Goal: Task Accomplishment & Management: Complete application form

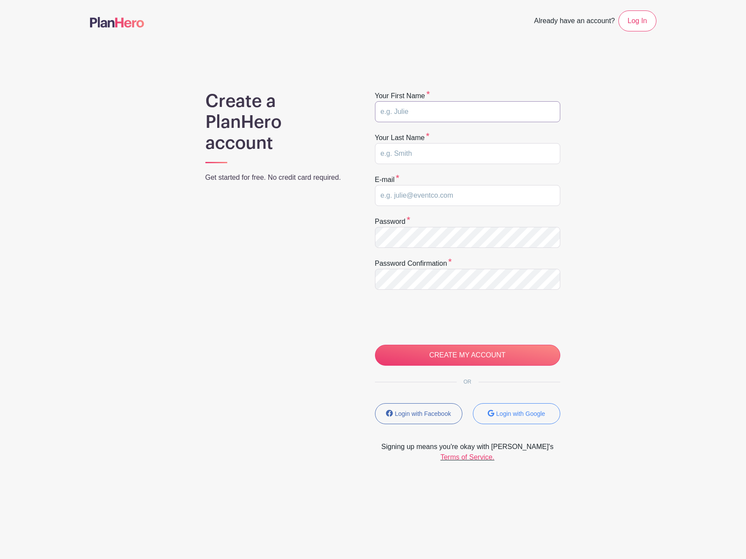
click at [435, 116] on input "text" at bounding box center [467, 111] width 185 height 21
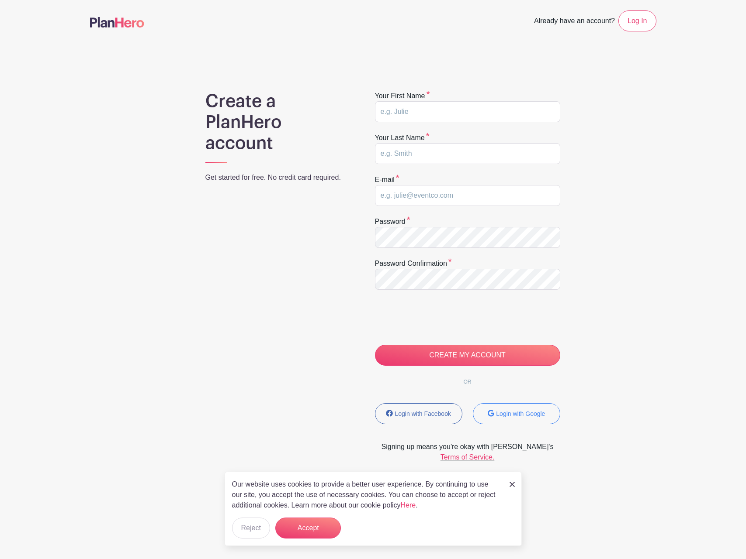
click at [578, 458] on div "Create a PlanHero account Get started for free. No credit card required. Your f…" at bounding box center [373, 277] width 566 height 372
click at [517, 421] on button "Login with Google" at bounding box center [516, 414] width 87 height 21
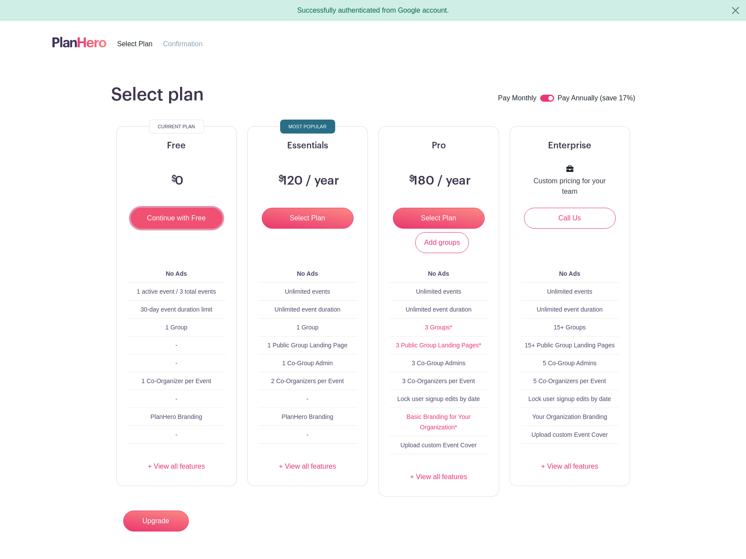
click at [197, 221] on input "Continue with Free" at bounding box center [177, 218] width 92 height 21
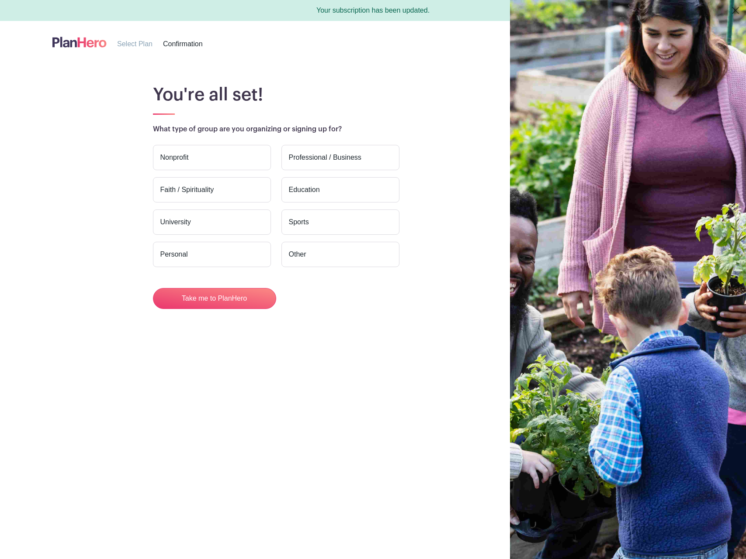
click at [216, 260] on label "Personal" at bounding box center [212, 254] width 118 height 25
click at [0, 0] on input "Personal" at bounding box center [0, 0] width 0 height 0
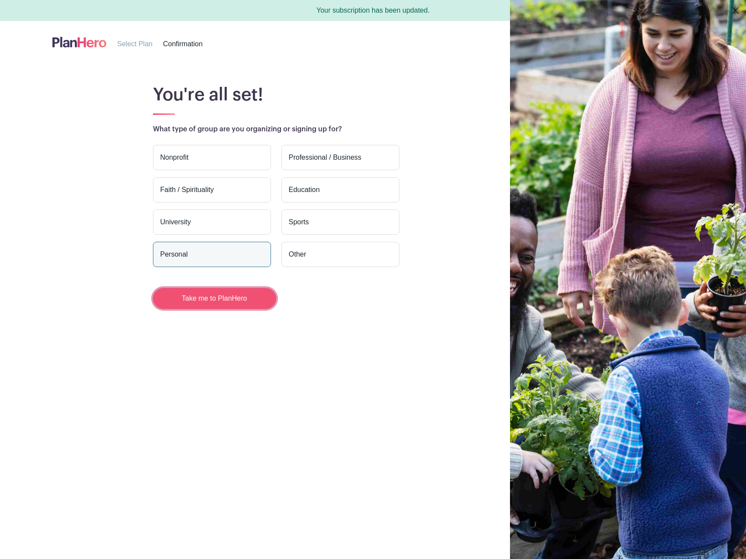
click at [221, 301] on button "Take me to PlanHero" at bounding box center [214, 298] width 123 height 21
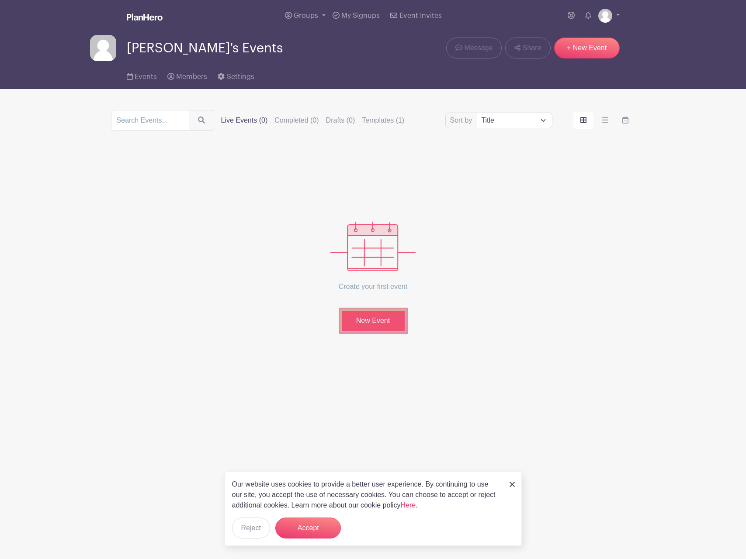
click at [386, 327] on link "New Event" at bounding box center [373, 321] width 66 height 23
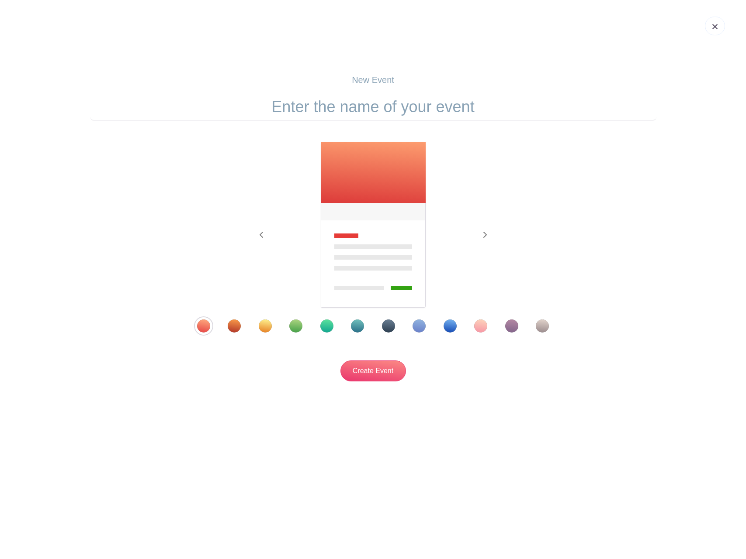
click at [381, 107] on input "text" at bounding box center [373, 106] width 566 height 27
type input "Prayer for Bil"
type input "Praying for Bill"
click at [452, 326] on div "Template 9" at bounding box center [449, 326] width 13 height 13
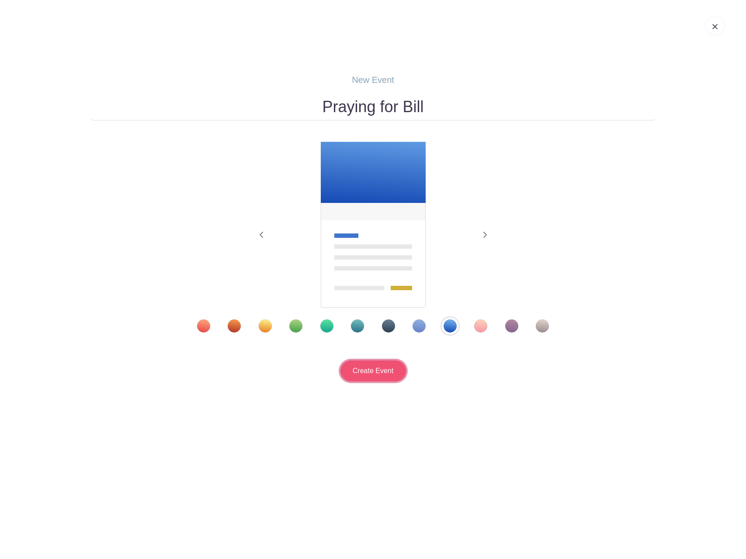
click at [383, 371] on input "Create Event" at bounding box center [373, 371] width 66 height 21
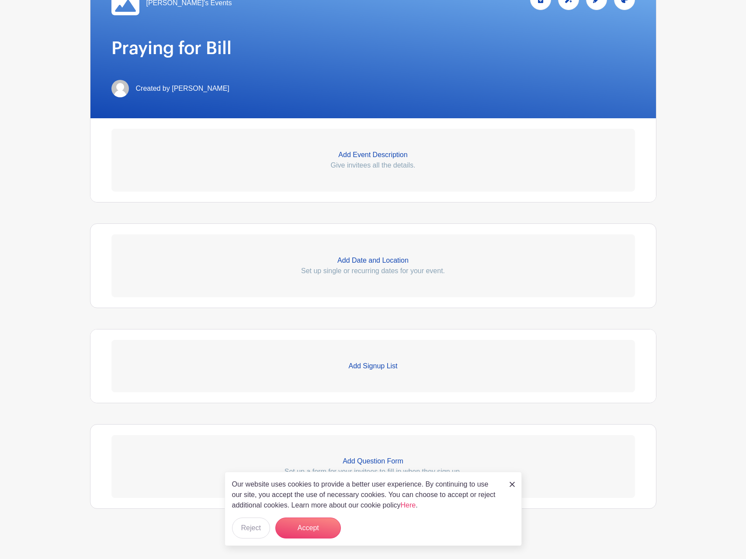
scroll to position [167, 0]
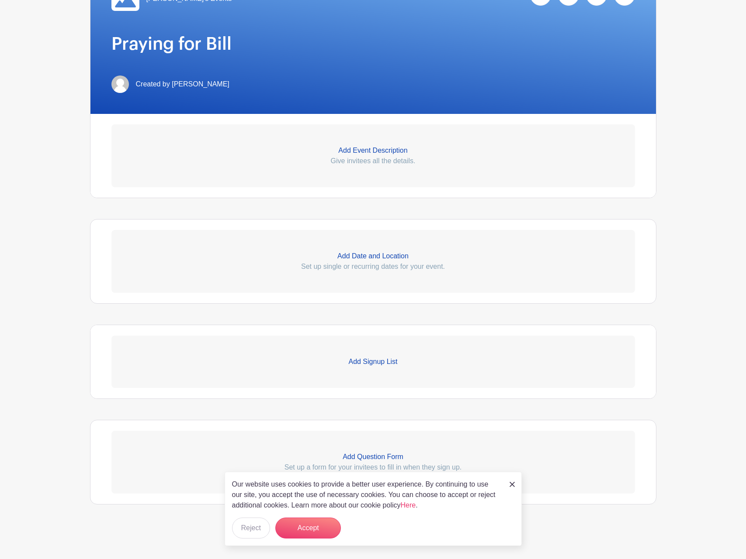
click at [391, 357] on p "Add Signup List" at bounding box center [372, 362] width 523 height 10
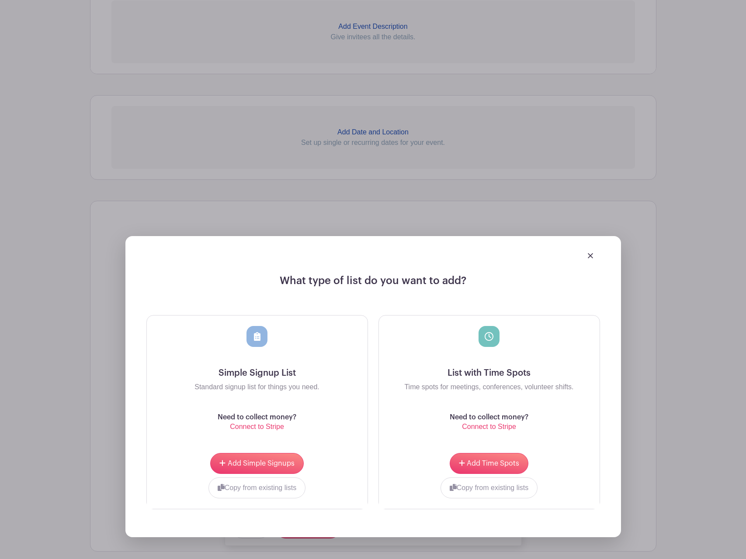
scroll to position [297, 0]
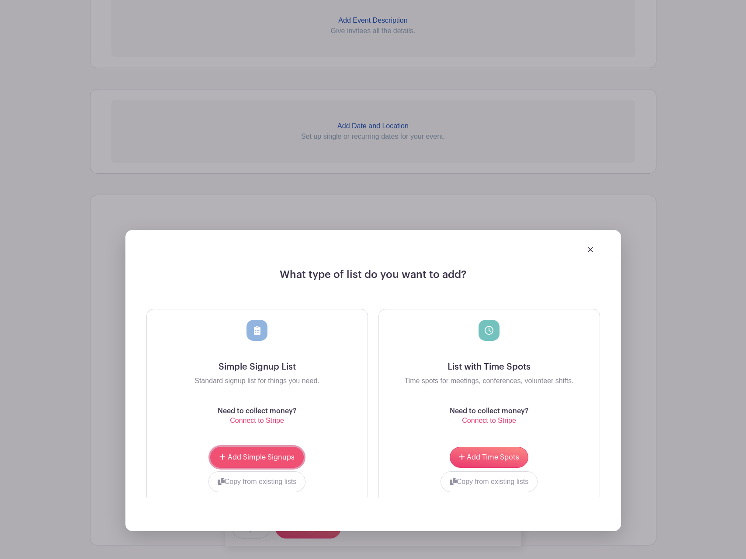
click at [261, 459] on span "Add Simple Signups" at bounding box center [261, 457] width 67 height 7
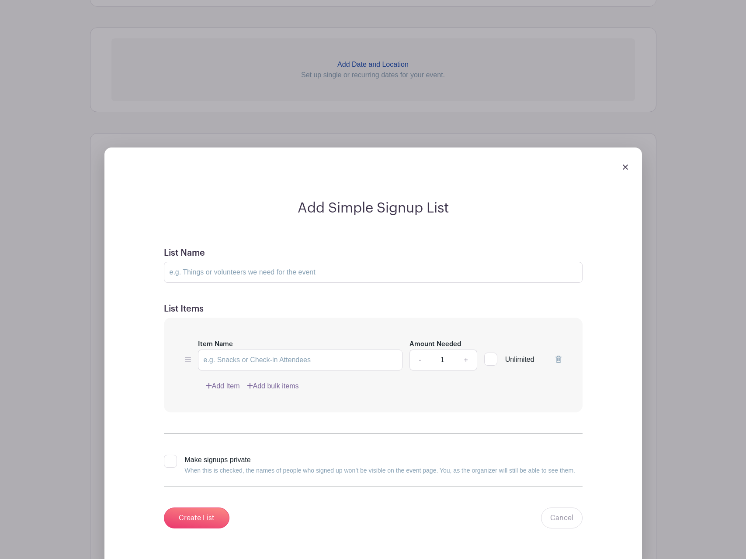
scroll to position [429, 0]
click at [494, 360] on div at bounding box center [490, 358] width 13 height 13
click at [490, 360] on input "Unlimited" at bounding box center [487, 357] width 6 height 6
checkbox input "true"
click at [225, 366] on input "Item Name" at bounding box center [300, 359] width 205 height 21
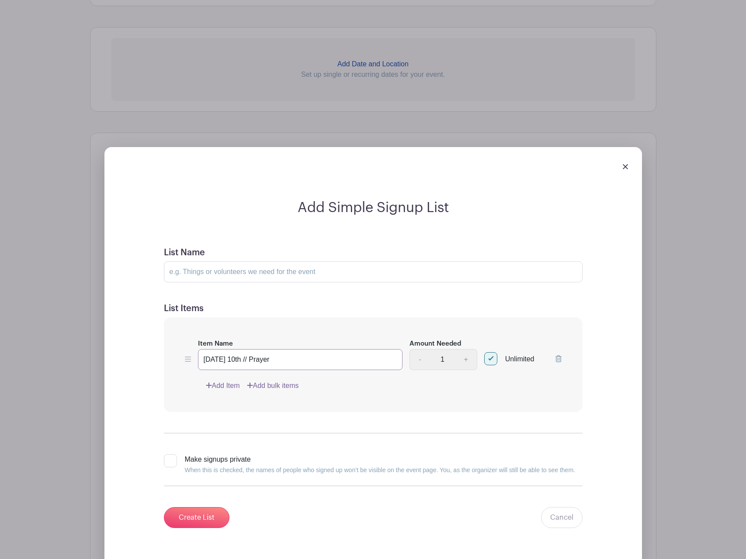
type input "Friday 10th // Prayer"
click at [218, 388] on link "Add Item" at bounding box center [223, 386] width 34 height 10
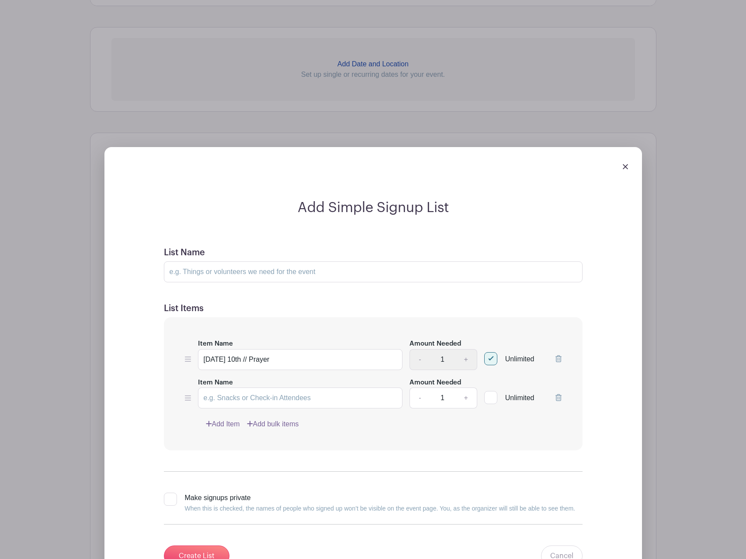
click at [489, 399] on div at bounding box center [490, 397] width 13 height 13
click at [489, 399] on input "Unlimited" at bounding box center [487, 396] width 6 height 6
checkbox input "true"
click at [246, 402] on input "Item Name" at bounding box center [300, 398] width 205 height 21
type input "Friday 10th // Fast"
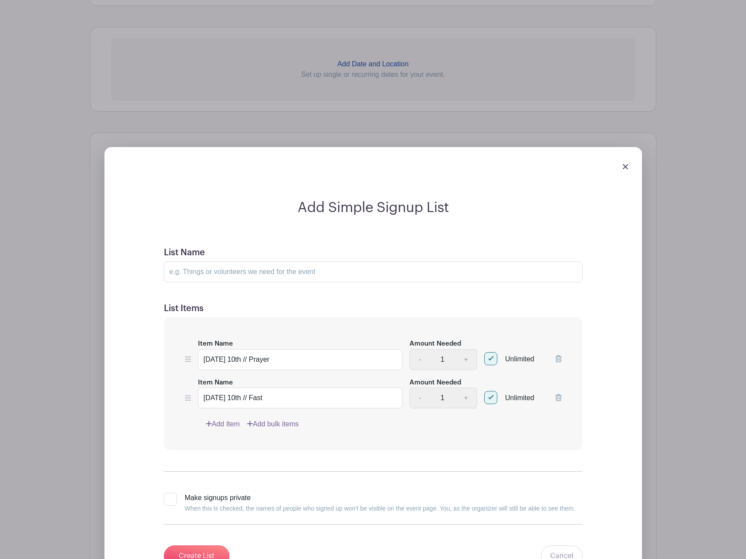
click at [229, 425] on link "Add Item" at bounding box center [223, 424] width 34 height 10
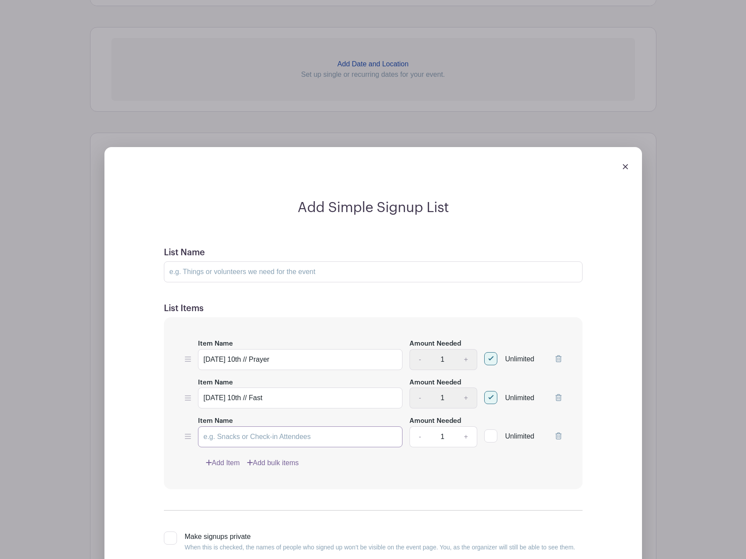
click at [218, 446] on input "Item Name" at bounding box center [300, 437] width 205 height 21
type input "Saturday 11th // Prayer"
click at [235, 464] on link "Add Item" at bounding box center [223, 463] width 34 height 10
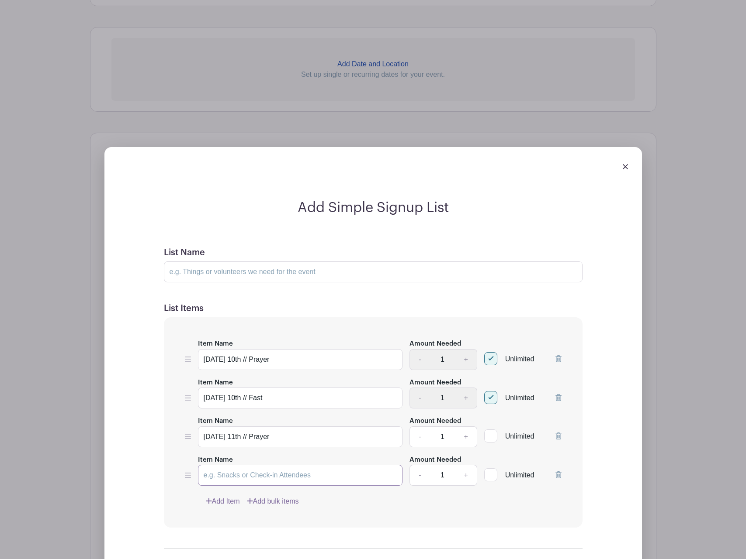
click at [224, 473] on input "Item Name" at bounding box center [300, 475] width 205 height 21
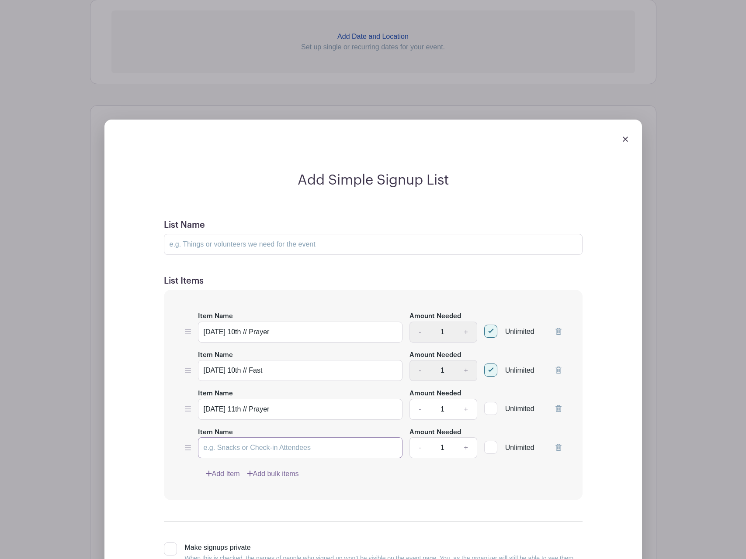
scroll to position [387, 0]
type input "Saturday 11th // Fast"
click at [487, 406] on input "Unlimited" at bounding box center [487, 407] width 6 height 6
checkbox input "true"
drag, startPoint x: 490, startPoint y: 447, endPoint x: 302, endPoint y: 465, distance: 188.6
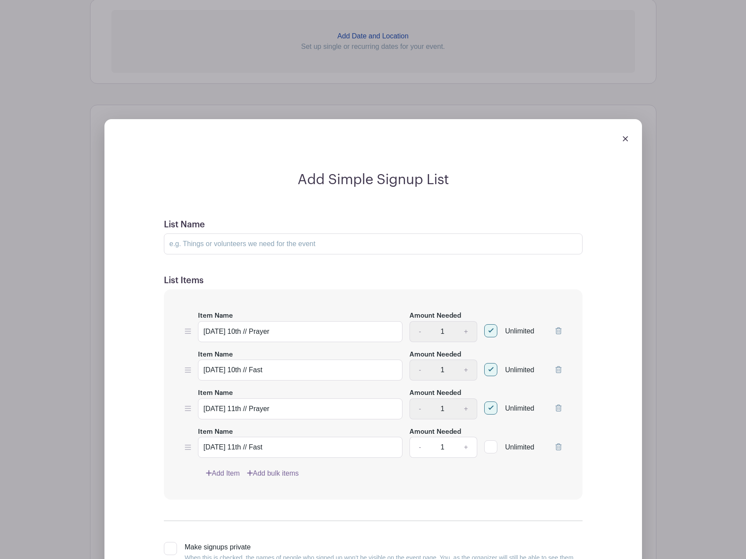
click at [488, 448] on div at bounding box center [490, 447] width 13 height 13
click at [488, 448] on input "Unlimited" at bounding box center [487, 445] width 6 height 6
checkbox input "true"
click at [211, 474] on link "Add Item" at bounding box center [223, 474] width 34 height 10
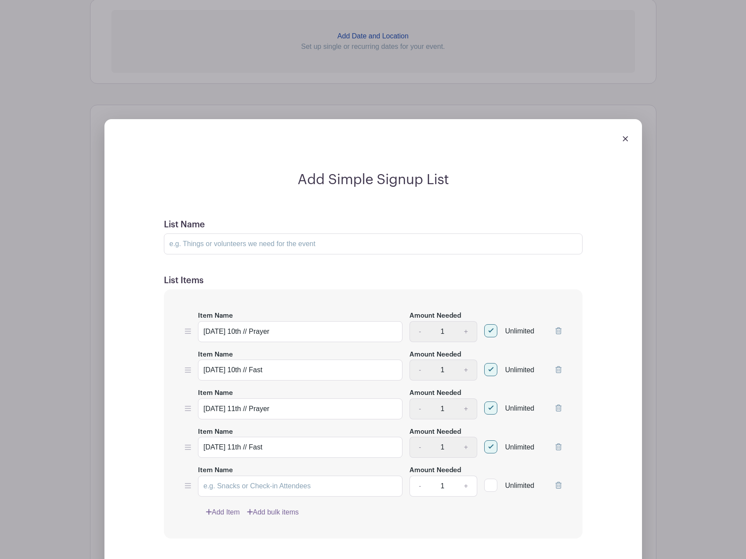
click at [237, 513] on link "Add Item" at bounding box center [223, 513] width 34 height 10
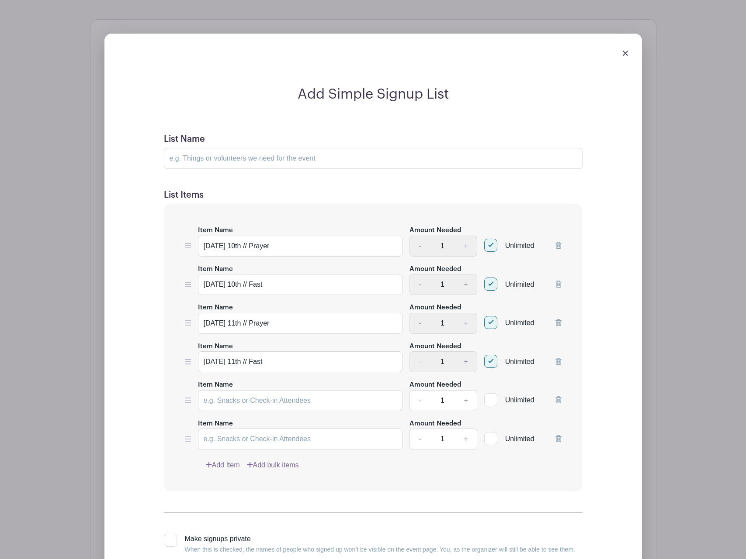
scroll to position [532, 0]
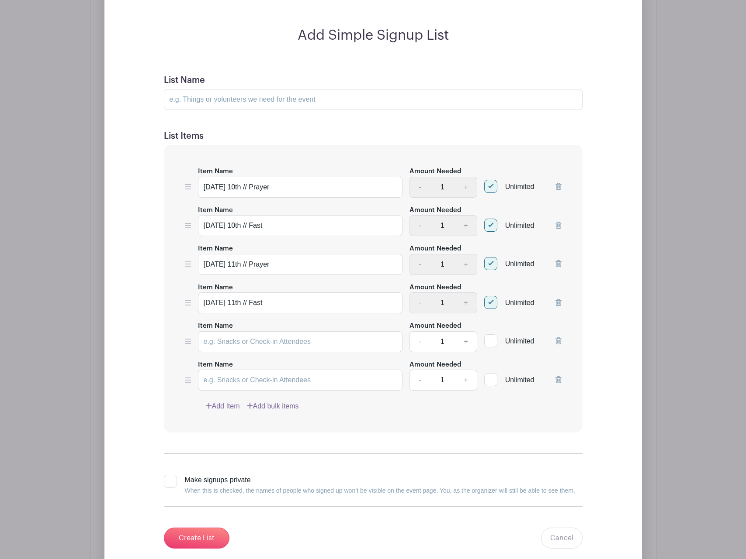
click at [221, 406] on link "Add Item" at bounding box center [223, 406] width 34 height 10
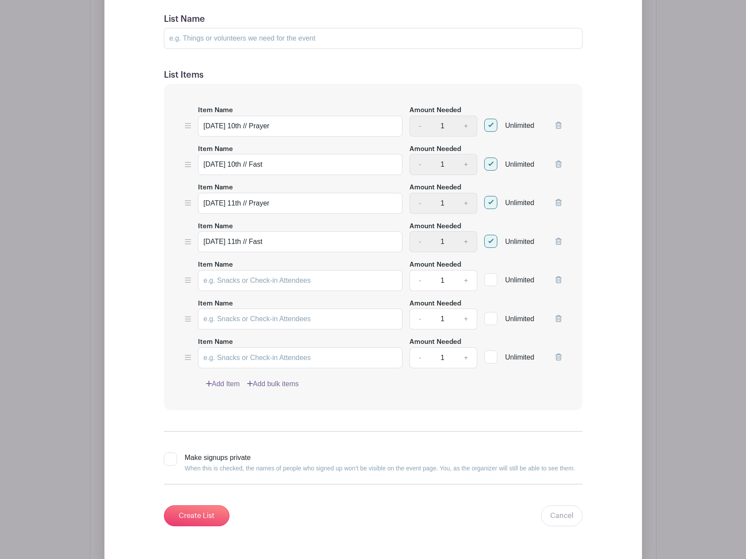
scroll to position [620, 0]
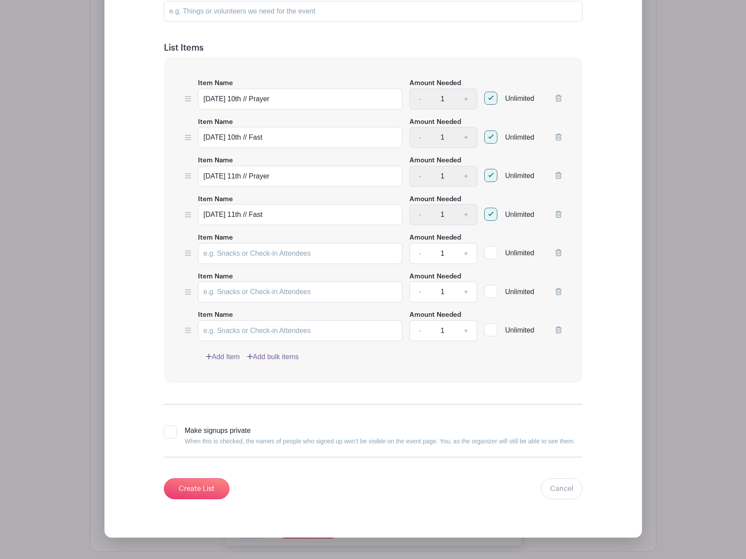
click at [227, 354] on link "Add Item" at bounding box center [223, 357] width 34 height 10
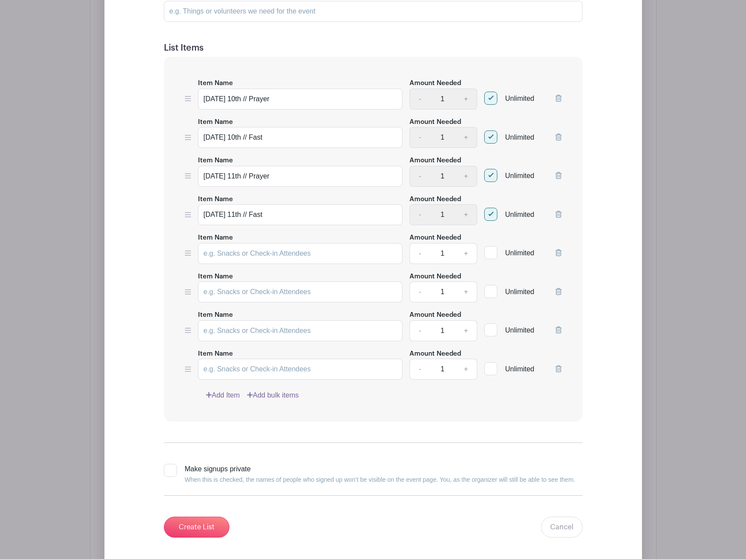
click at [228, 398] on link "Add Item" at bounding box center [223, 395] width 34 height 10
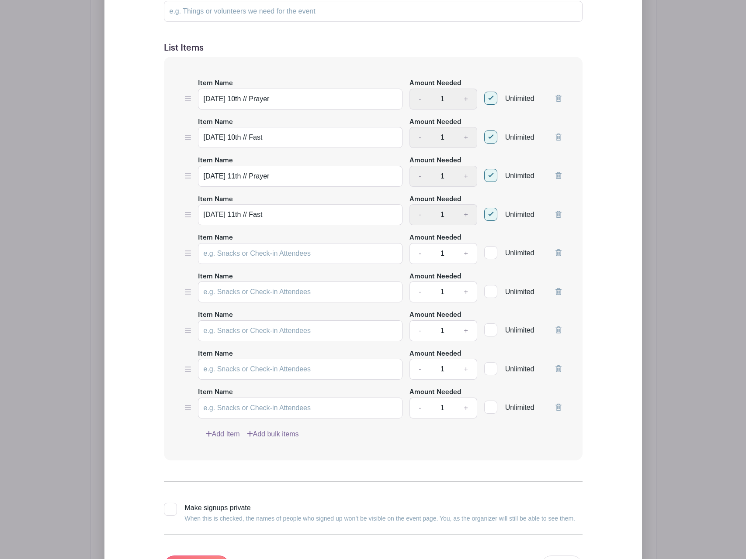
click at [229, 431] on link "Add Item" at bounding box center [223, 434] width 34 height 10
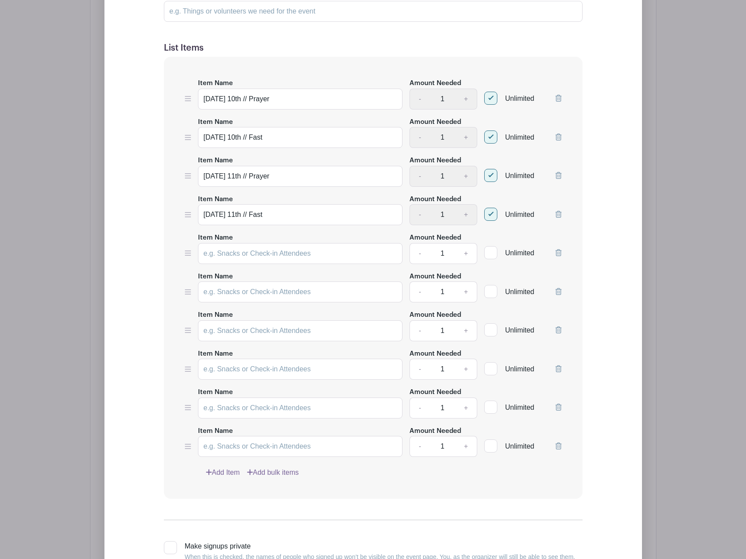
click at [230, 474] on link "Add Item" at bounding box center [223, 473] width 34 height 10
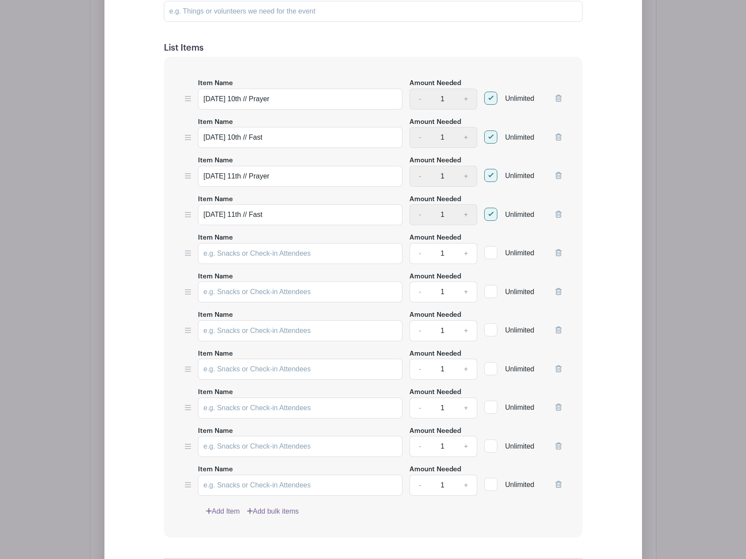
click at [229, 511] on link "Add Item" at bounding box center [223, 512] width 34 height 10
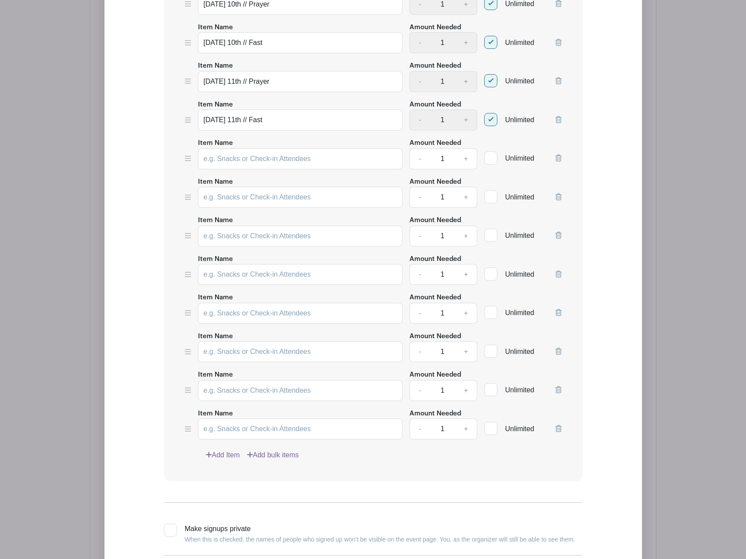
click at [231, 457] on link "Add Item" at bounding box center [223, 455] width 34 height 10
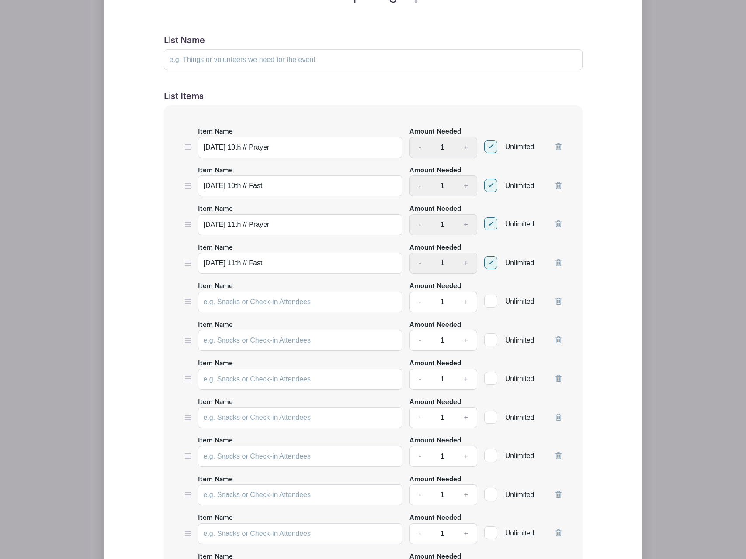
scroll to position [568, 0]
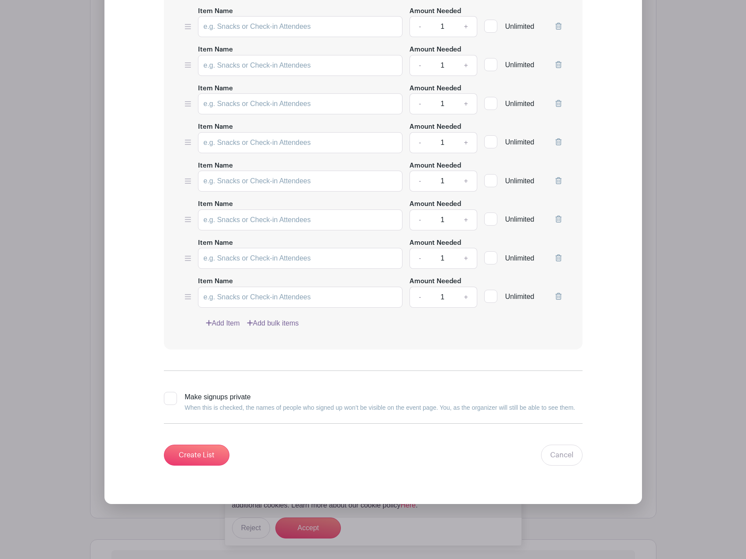
click at [226, 324] on link "Add Item" at bounding box center [223, 323] width 34 height 10
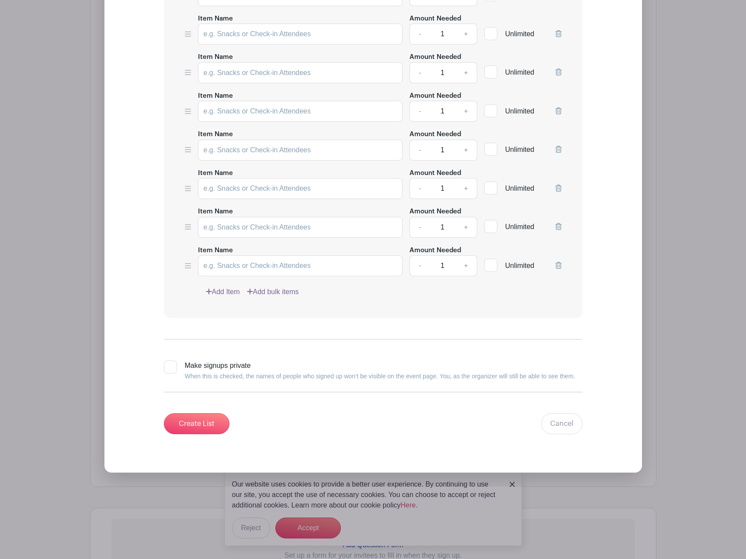
scroll to position [885, 0]
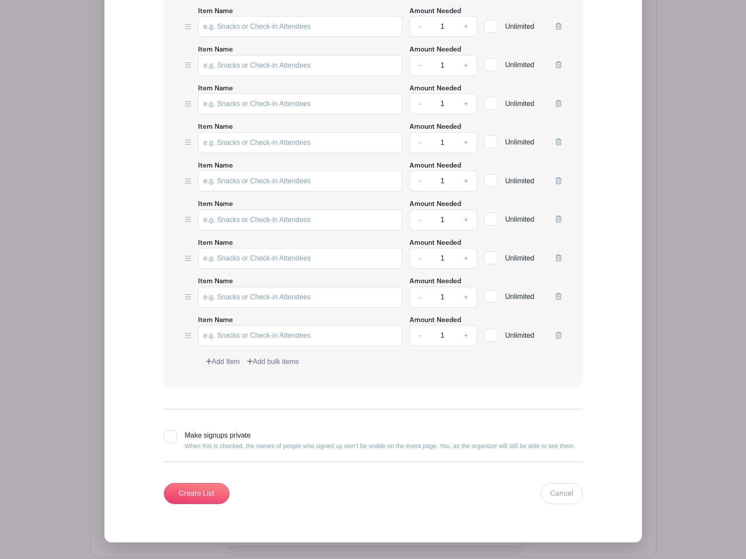
click at [222, 362] on link "Add Item" at bounding box center [223, 362] width 34 height 10
click at [224, 363] on link "Add Item" at bounding box center [223, 362] width 34 height 10
click at [227, 365] on div "Item Name Friday 10th // Prayer Amount Needed - 1 + Unlimited Item Name Friday …" at bounding box center [373, 89] width 418 height 597
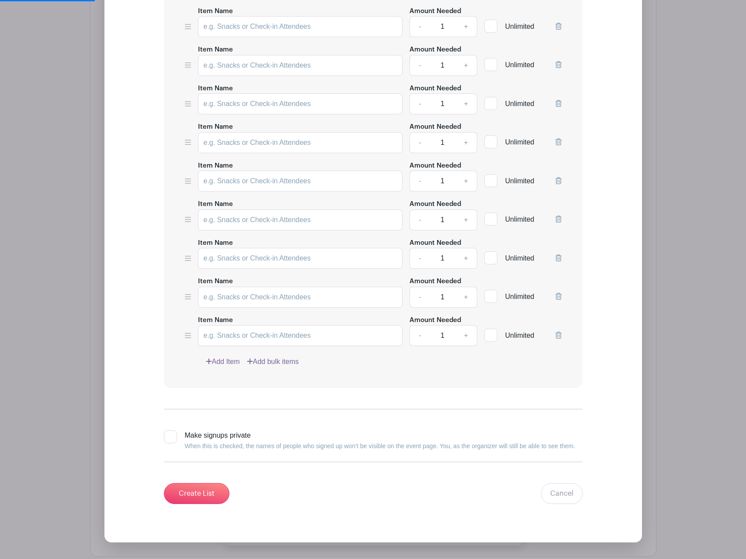
click at [224, 361] on link "Add Item" at bounding box center [223, 362] width 34 height 10
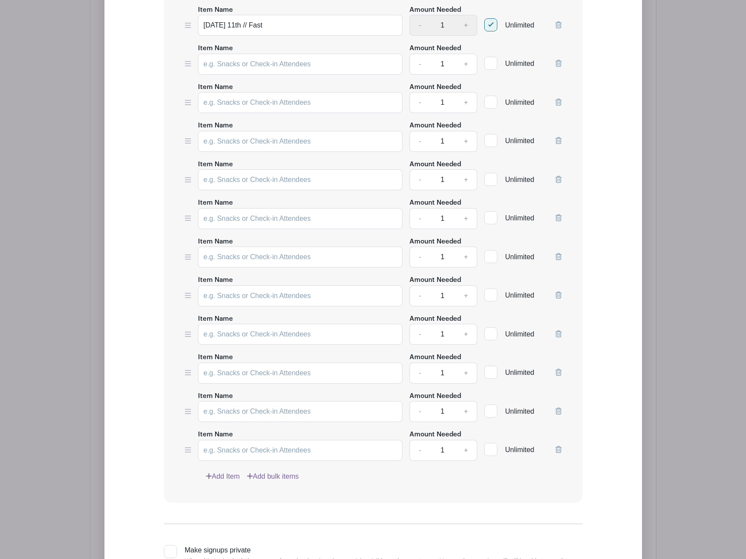
scroll to position [739, 0]
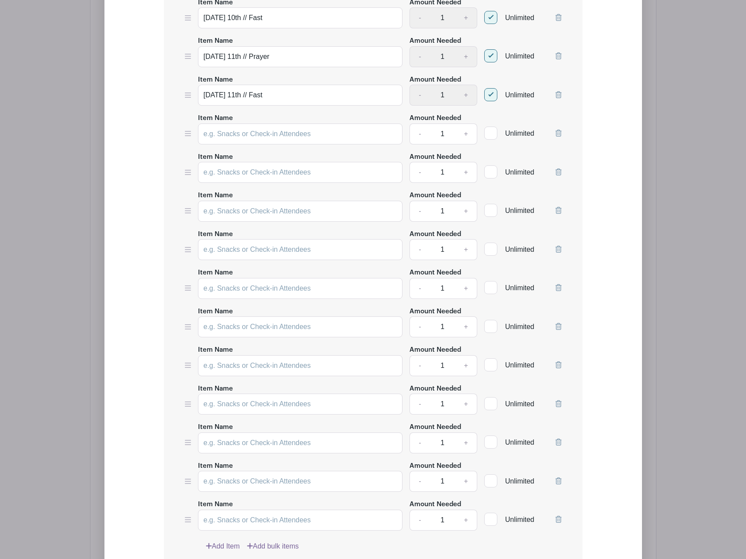
click at [230, 506] on label "Item Name" at bounding box center [215, 505] width 35 height 10
click at [230, 510] on input "Item Name" at bounding box center [300, 520] width 205 height 21
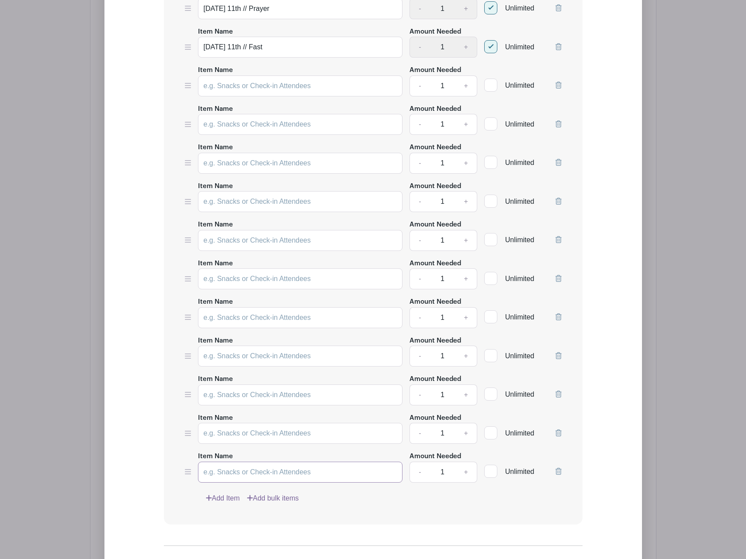
scroll to position [788, 0]
click at [228, 496] on link "Add Item" at bounding box center [223, 498] width 34 height 10
click at [226, 495] on link "Add Item" at bounding box center [223, 498] width 34 height 10
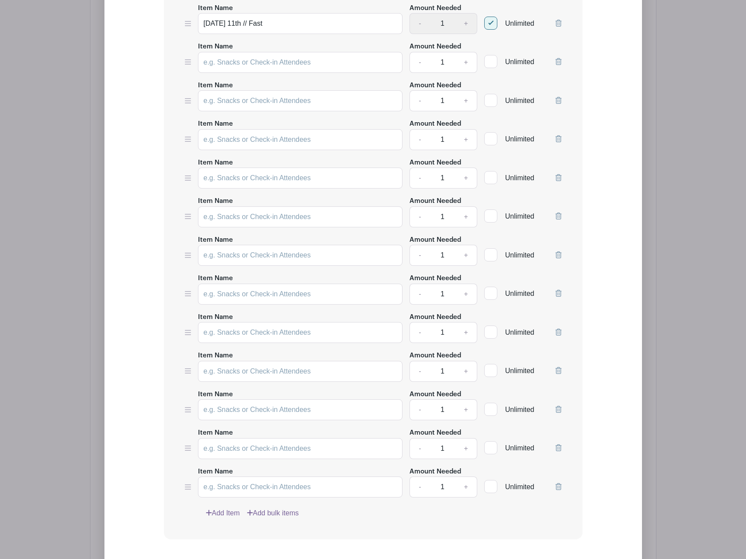
scroll to position [813, 0]
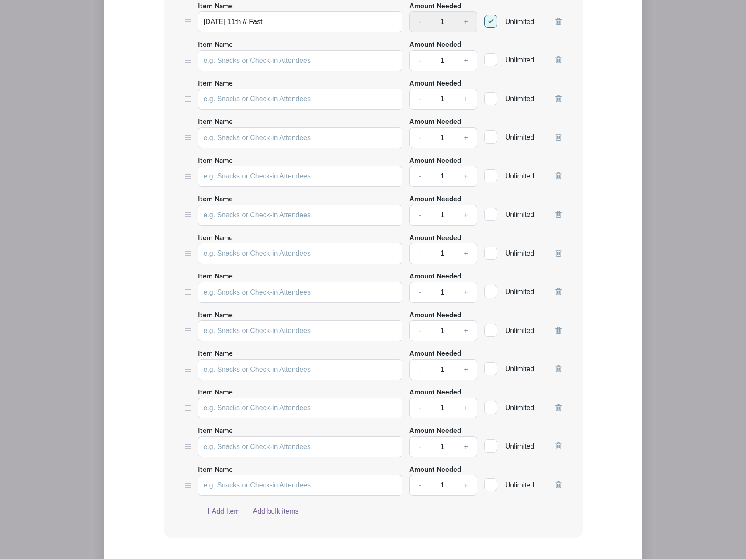
click at [227, 510] on link "Add Item" at bounding box center [223, 512] width 34 height 10
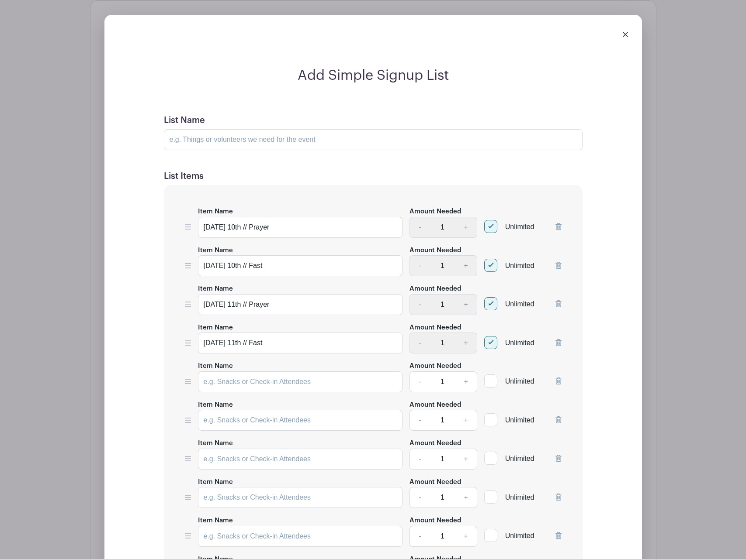
scroll to position [492, 0]
click at [284, 380] on input "Item Name" at bounding box center [300, 381] width 205 height 21
click at [276, 233] on input "Friday 10th // Prayer" at bounding box center [300, 227] width 205 height 21
drag, startPoint x: 231, startPoint y: 268, endPoint x: 136, endPoint y: 262, distance: 94.9
click at [136, 262] on div "Add Simple Signup List List Name List Items Item Name Friday 10th // Prayer Amo…" at bounding box center [372, 546] width 481 height 958
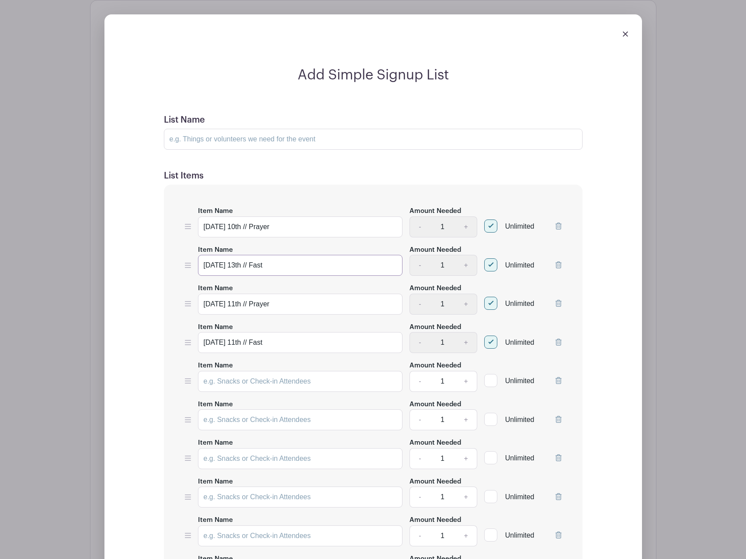
type input "[DATE] 13th // Fast"
click at [230, 225] on input "Friday 10th // Prayer" at bounding box center [300, 227] width 205 height 21
type input "[DATE] 13th // Prayer"
click at [237, 306] on input "Saturday 11th // Prayer" at bounding box center [300, 304] width 205 height 21
click at [242, 306] on input "Saturday 11th // Prayer" at bounding box center [300, 304] width 205 height 21
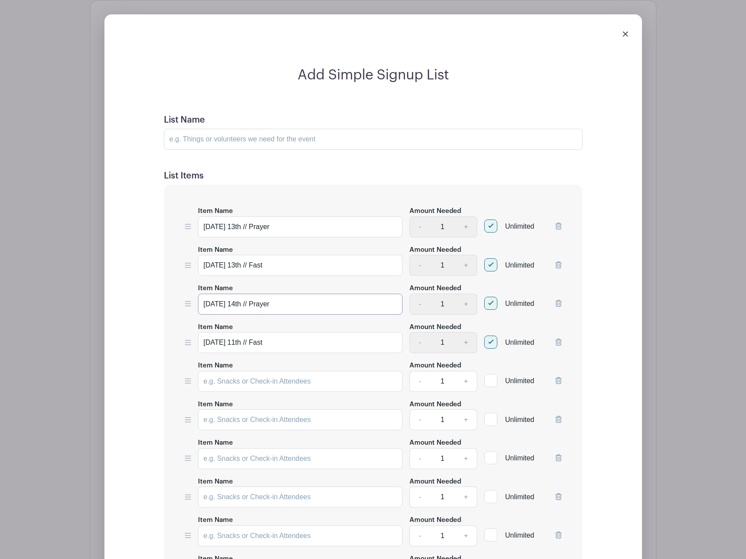
type input "[DATE] 14th // Prayer"
click at [282, 343] on input "Saturday 11th // Fast" at bounding box center [300, 342] width 205 height 21
type input "[DATE] 15th // Prayer"
click at [240, 383] on input "Item Name" at bounding box center [300, 381] width 205 height 21
type input "[DATE] 16th // Prayer"
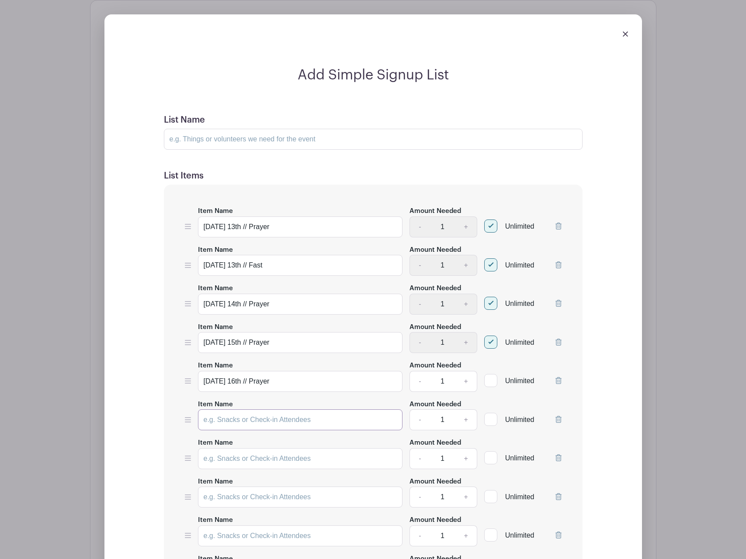
click at [221, 421] on input "Item Name" at bounding box center [300, 420] width 205 height 21
type input "[DATE] 17th // Prayer"
click at [218, 464] on input "Item Name" at bounding box center [300, 459] width 205 height 21
type input "[DATE] 18th // Prayer"
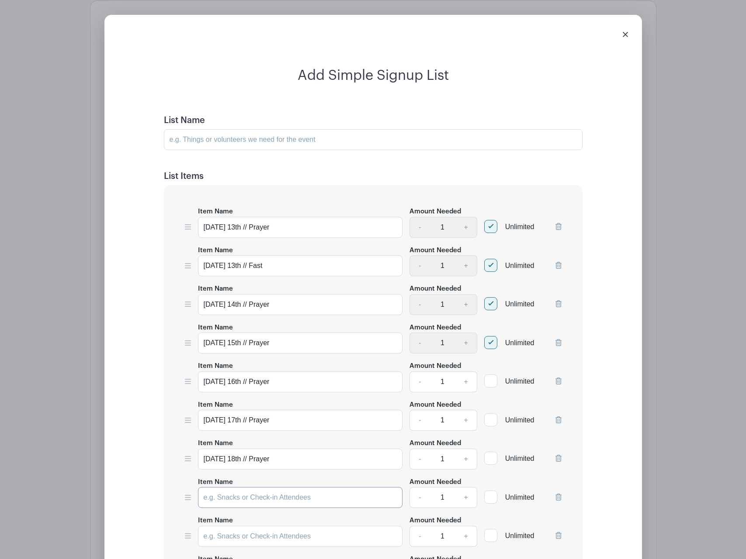
click at [245, 502] on input "Item Name" at bounding box center [300, 497] width 205 height 21
type input "[DATE] 19th // Prayer"
click at [235, 535] on input "Item Name" at bounding box center [300, 536] width 205 height 21
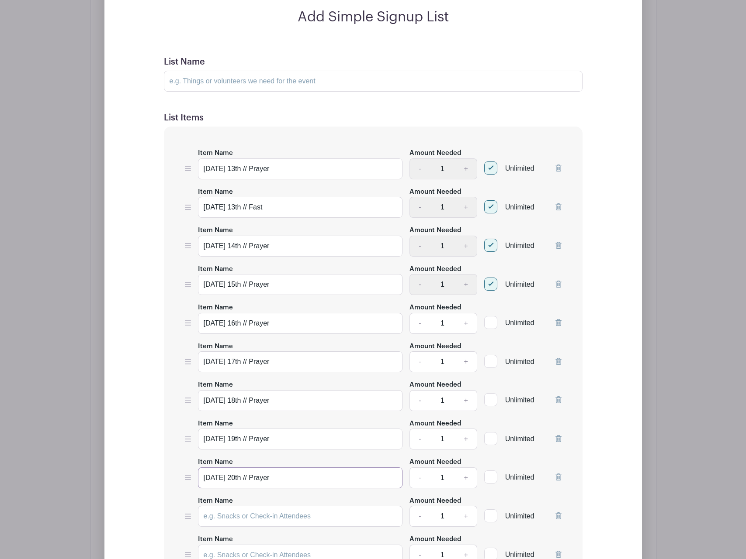
scroll to position [570, 0]
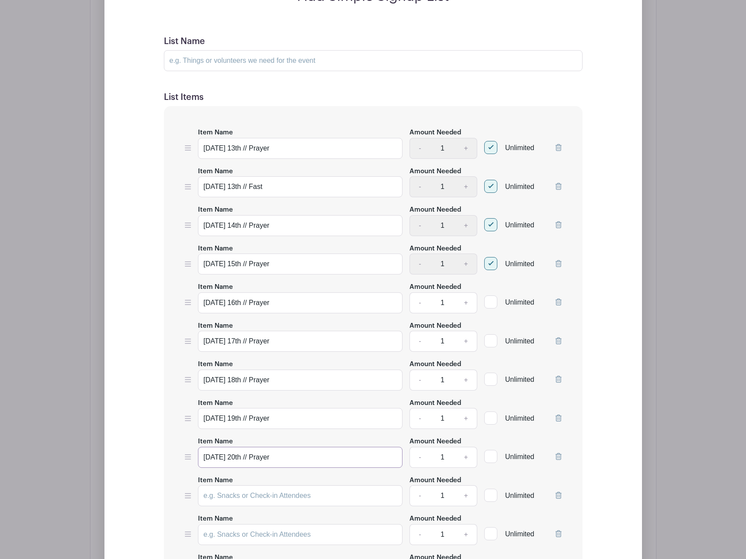
type input "[DATE] 20th // Prayer"
click at [228, 499] on input "Item Name" at bounding box center [300, 496] width 205 height 21
type input "Monday 20"
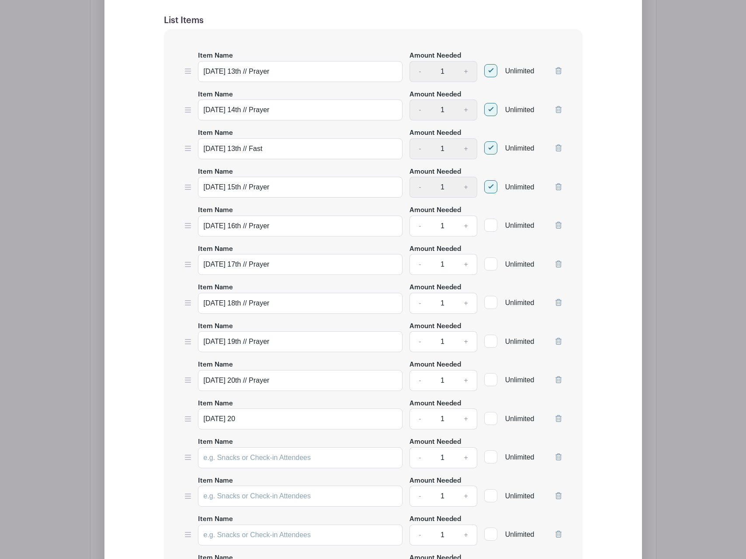
scroll to position [653, 0]
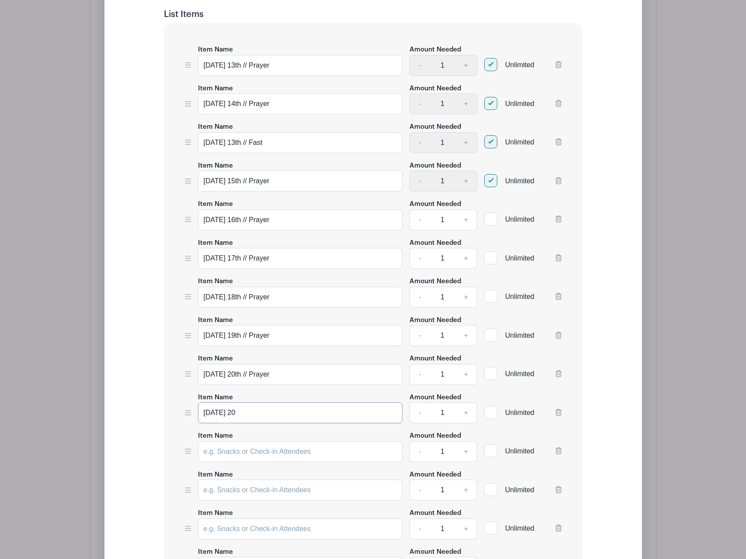
click at [258, 403] on input "Monday 20" at bounding box center [300, 413] width 205 height 21
drag, startPoint x: 255, startPoint y: 412, endPoint x: 91, endPoint y: 409, distance: 163.8
click at [91, 409] on div "Add Simple Signup List List Name List Items Item Name Monday 13th // Prayer Amo…" at bounding box center [372, 372] width 565 height 1066
type input "/"
type input "Tuesday 21st // Prayer (Travel Day 1)"
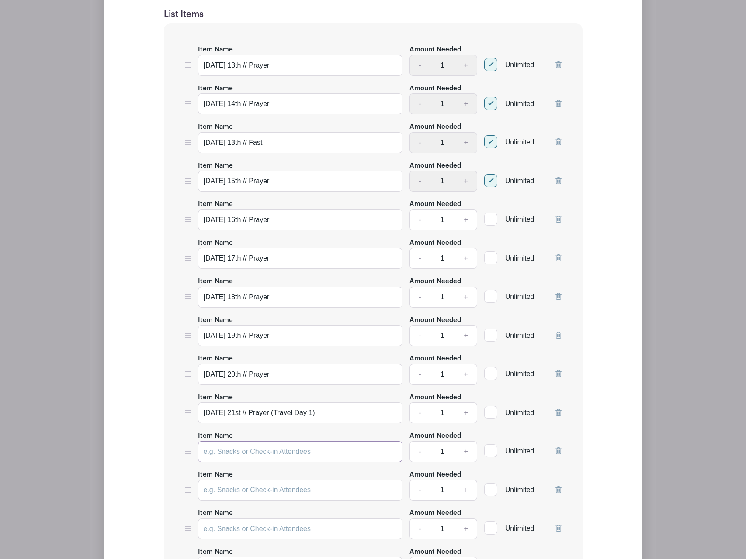
click at [272, 449] on input "Item Name" at bounding box center [300, 452] width 205 height 21
paste input "Tuesday 21st // Prayer (Travel Day 1)"
type input "Wednesday 22nd // Prayer (Travel Day 2)"
click at [287, 488] on input "Item Name" at bounding box center [300, 490] width 205 height 21
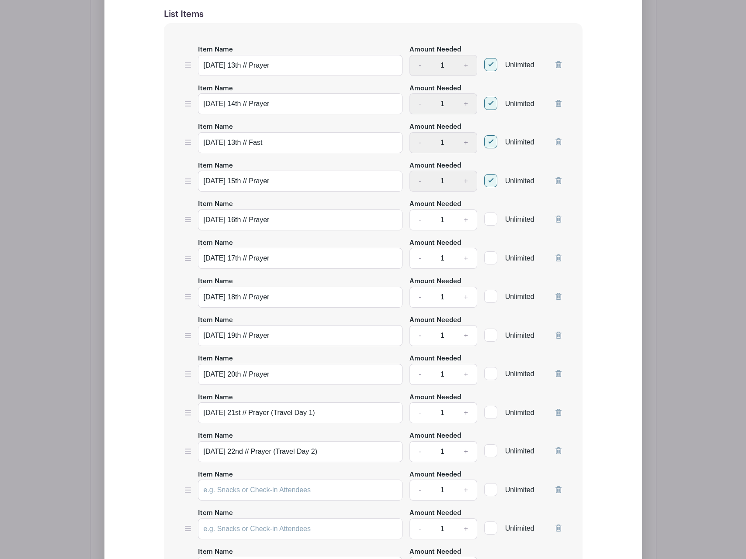
click at [487, 220] on label "Unlimited" at bounding box center [509, 219] width 50 height 12
click at [487, 220] on input "Unlimited" at bounding box center [487, 217] width 6 height 6
checkbox input "true"
drag, startPoint x: 488, startPoint y: 260, endPoint x: 489, endPoint y: 297, distance: 36.7
click at [488, 260] on div at bounding box center [490, 258] width 13 height 13
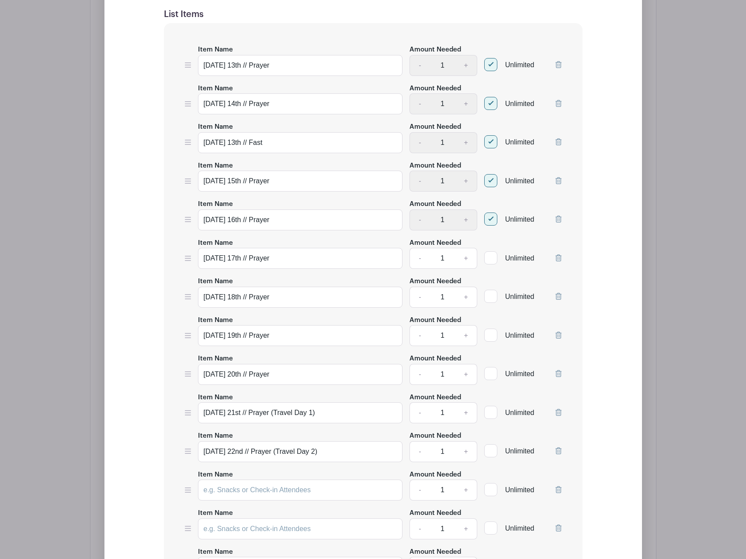
click at [488, 259] on input "Unlimited" at bounding box center [487, 256] width 6 height 6
checkbox input "true"
click at [492, 300] on div at bounding box center [490, 296] width 13 height 13
click at [490, 297] on input "Unlimited" at bounding box center [487, 295] width 6 height 6
checkbox input "true"
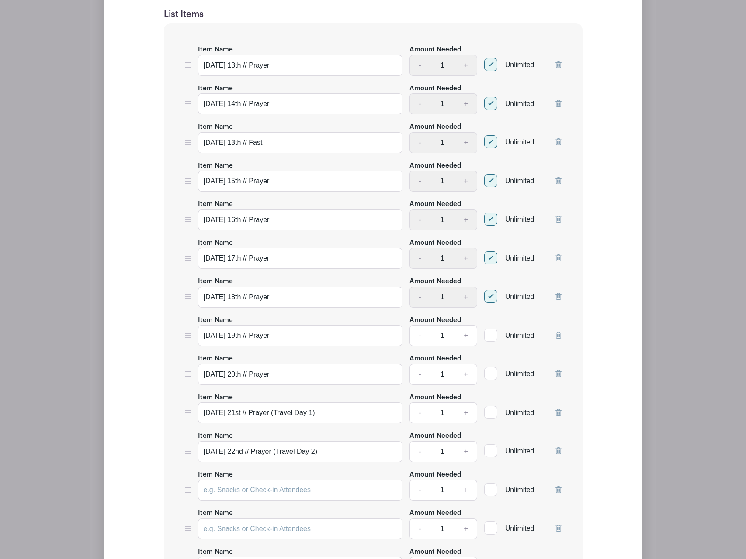
drag, startPoint x: 494, startPoint y: 337, endPoint x: 490, endPoint y: 369, distance: 32.6
click at [494, 338] on div at bounding box center [490, 335] width 13 height 13
click at [490, 336] on input "Unlimited" at bounding box center [487, 334] width 6 height 6
checkbox input "true"
click at [488, 378] on div at bounding box center [490, 373] width 13 height 13
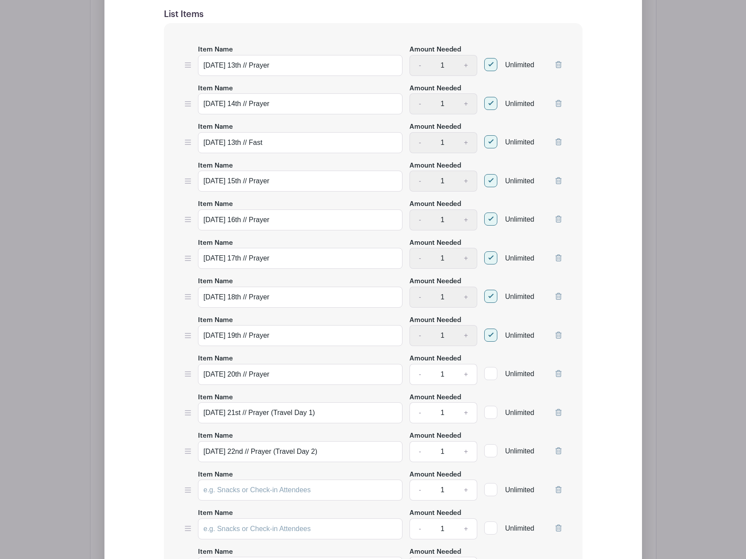
click at [488, 375] on input "Unlimited" at bounding box center [487, 372] width 6 height 6
checkbox input "true"
drag, startPoint x: 488, startPoint y: 409, endPoint x: 487, endPoint y: 487, distance: 78.2
click at [488, 410] on input "Unlimited" at bounding box center [487, 411] width 6 height 6
checkbox input "true"
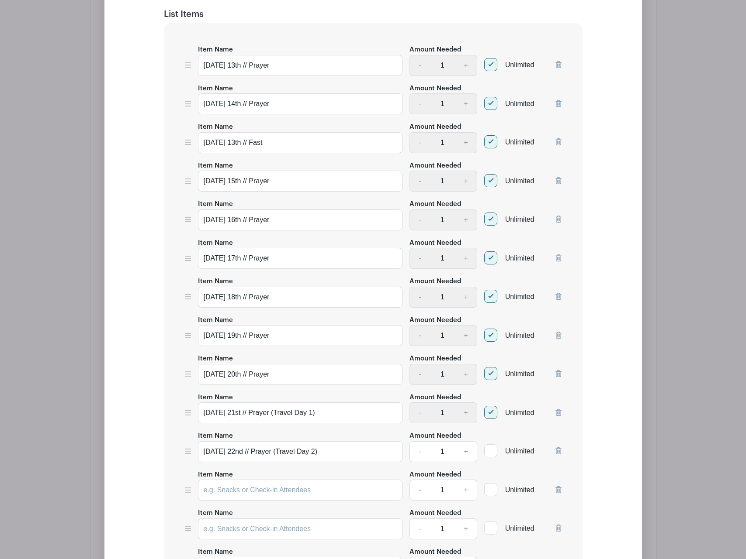
click at [494, 454] on div at bounding box center [490, 451] width 13 height 13
click at [490, 452] on input "Unlimited" at bounding box center [487, 449] width 6 height 6
checkbox input "true"
drag, startPoint x: 494, startPoint y: 484, endPoint x: 494, endPoint y: 498, distance: 13.6
click at [494, 485] on div at bounding box center [490, 489] width 13 height 13
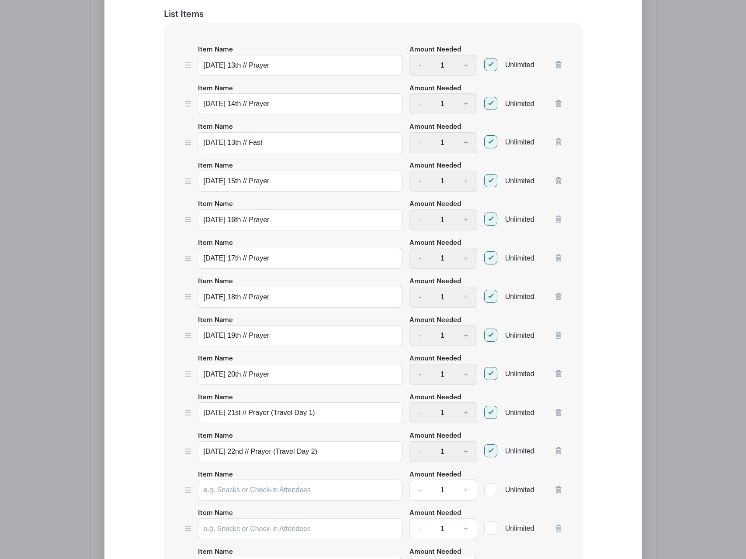
click at [490, 485] on input "Unlimited" at bounding box center [487, 488] width 6 height 6
checkbox input "true"
click at [335, 494] on input "Item Name" at bounding box center [300, 490] width 205 height 21
click at [340, 448] on input "Wednesday 22nd // Prayer (Travel Day 2)" at bounding box center [300, 452] width 205 height 21
click at [249, 491] on input "Item Name" at bounding box center [300, 490] width 205 height 21
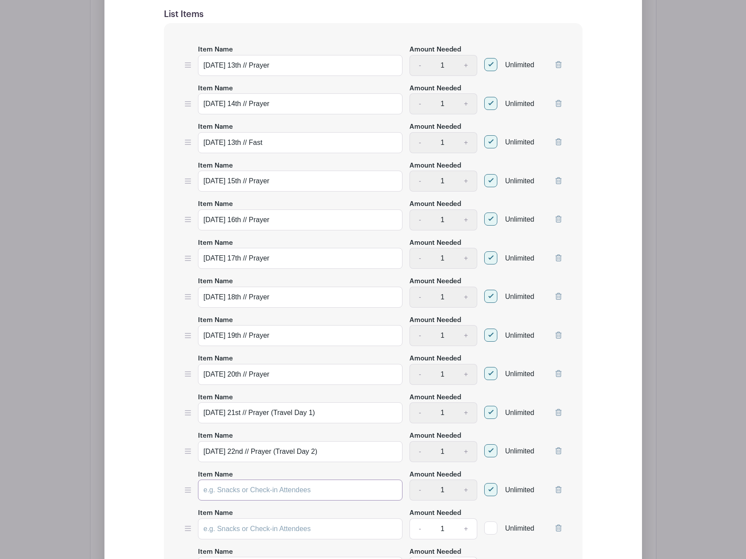
paste input "Wednesday 22nd // Prayer (Travel Day 2)"
drag, startPoint x: 250, startPoint y: 486, endPoint x: 138, endPoint y: 478, distance: 112.1
click at [138, 478] on div "Add Simple Signup List List Name List Items Item Name Monday 13th // Prayer Amo…" at bounding box center [372, 384] width 481 height 958
click at [319, 490] on input "Thursday 23rd // Prayer (Travel Day 2)" at bounding box center [300, 490] width 205 height 21
type input "Thursday 23rd // Prayer (Travel Day 3)"
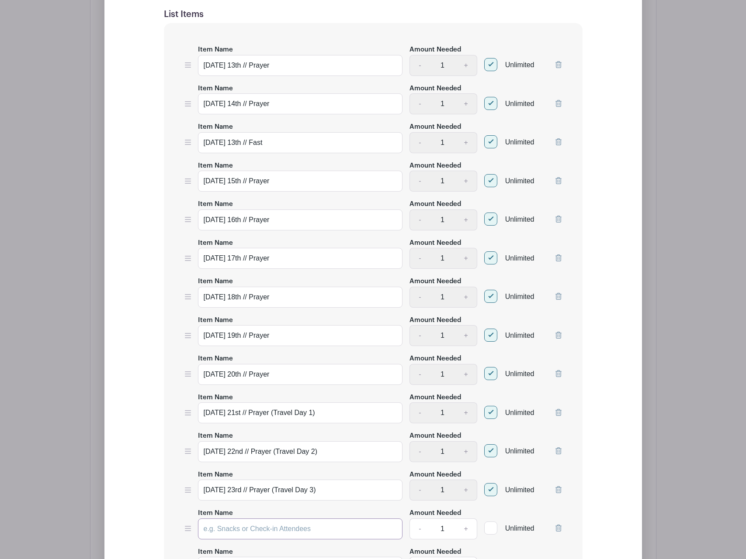
click at [283, 529] on input "Item Name" at bounding box center [300, 529] width 205 height 21
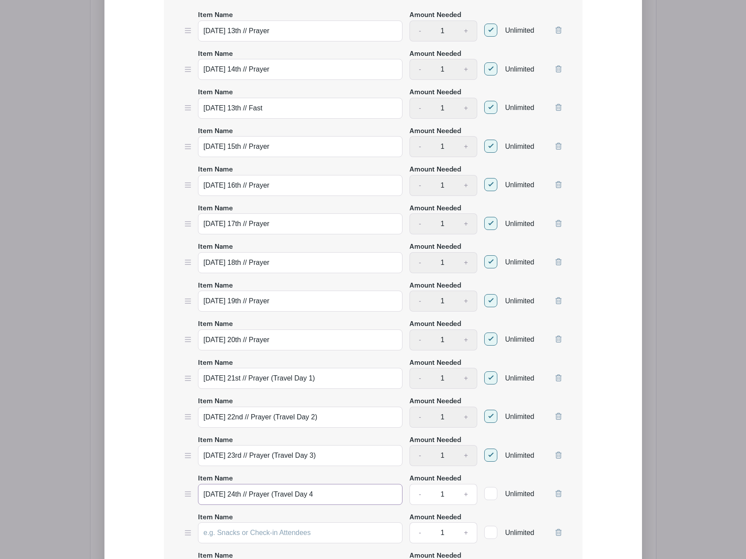
scroll to position [700, 0]
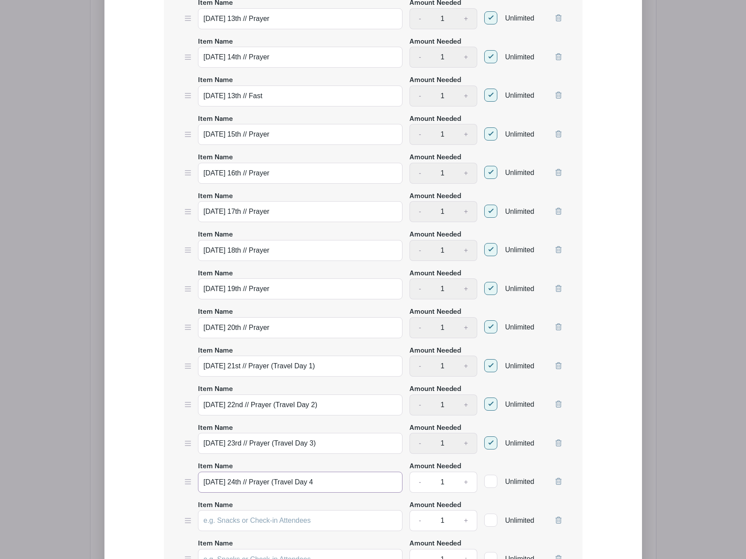
type input "Friday 24th // Prayer (Travel Day 4"
click at [276, 365] on input "Tuesday 21st // Prayer (Travel Day 1)" at bounding box center [300, 366] width 205 height 21
type input "[DATE] 21st // Prayer (Flight Day 1)"
click at [327, 404] on input "Wednesday 22nd // Prayer (Travel Day 2)" at bounding box center [300, 405] width 205 height 21
type input "[DATE] 22nd // Prayer (Travel Day 1) Creation"
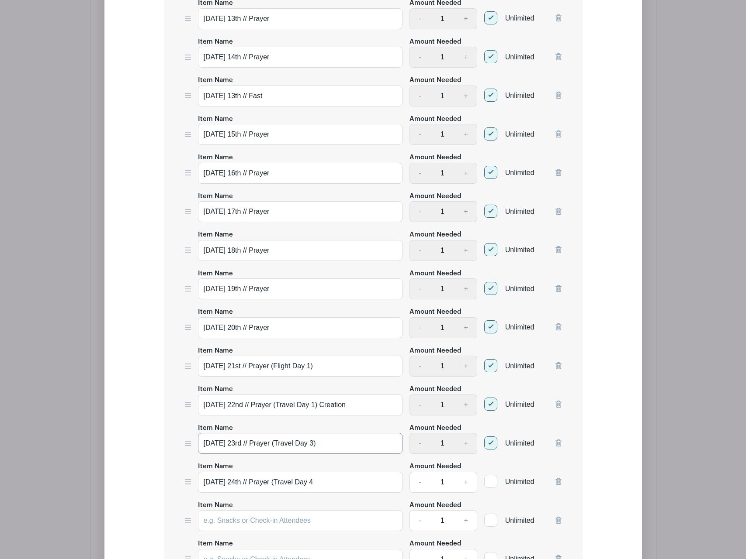
click at [354, 446] on input "Thursday 23rd // Prayer (Travel Day 3)" at bounding box center [300, 443] width 205 height 21
type input "Thursday 23rd // Prayer (Travel Day 3) Fall"
click at [342, 480] on input "Friday 24th // Prayer (Travel Day 4" at bounding box center [300, 482] width 205 height 21
type input "Friday 24th // Prayer (Travel Day 4) Redemption"
click at [310, 519] on input "Item Name" at bounding box center [300, 521] width 205 height 21
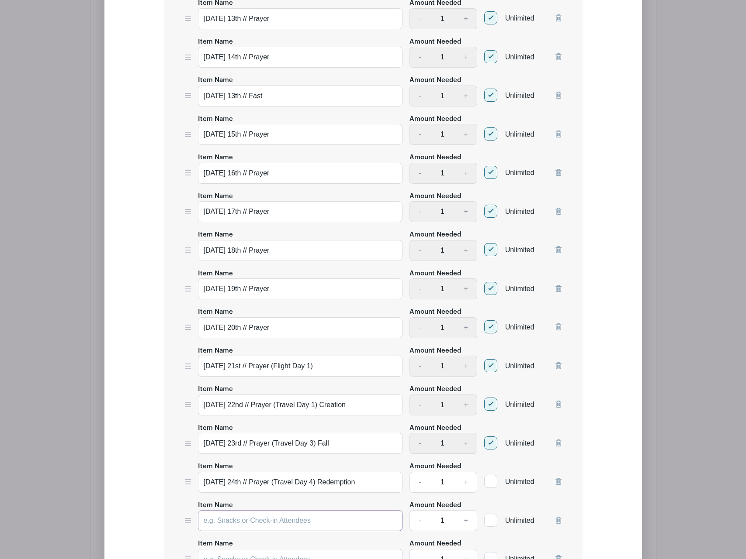
paste input "Friday 24th // Prayer (Travel Day 4) Redemption"
drag, startPoint x: 214, startPoint y: 518, endPoint x: 161, endPoint y: 508, distance: 54.1
click at [161, 508] on form "List Name List Items Item Name Monday 13th // Prayer Amount Needed - 1 + Unlimi…" at bounding box center [372, 356] width 439 height 920
type input "Saturday 25th // Prayer (Travel Day 4) Redemption"
drag, startPoint x: 315, startPoint y: 444, endPoint x: 335, endPoint y: 451, distance: 20.4
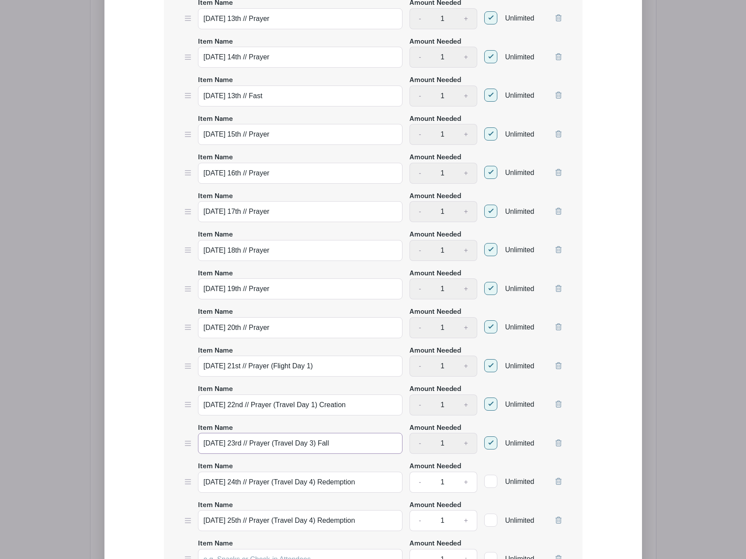
click at [316, 444] on input "Thursday 23rd // Prayer (Travel Day 3) Fall" at bounding box center [300, 443] width 205 height 21
type input "[DATE] 23rd // Prayer (Travel Day 2) Fall"
click at [311, 483] on input "Friday 24th // Prayer (Travel Day 4) Redemption" at bounding box center [300, 482] width 205 height 21
type input "[DATE] 24th // Prayer (Travel Day 3) Redemption"
drag, startPoint x: 299, startPoint y: 516, endPoint x: 320, endPoint y: 515, distance: 21.0
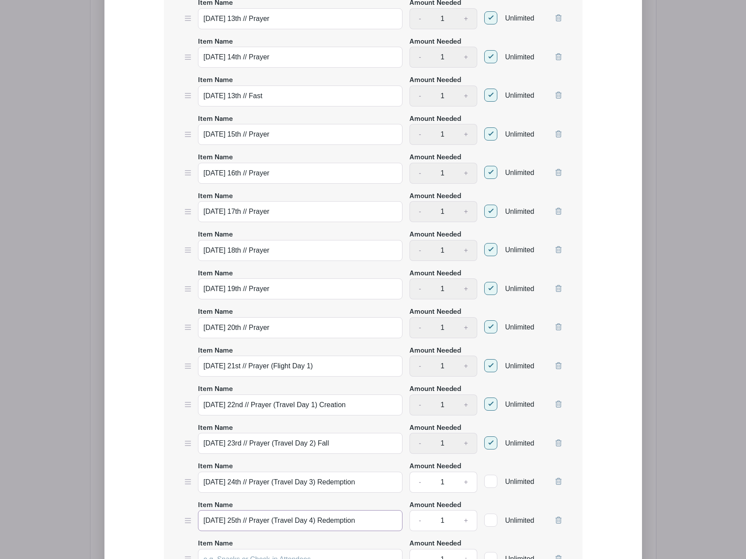
click at [320, 515] on input "Saturday 25th // Prayer (Travel Day 4) Redemption" at bounding box center [300, 521] width 205 height 21
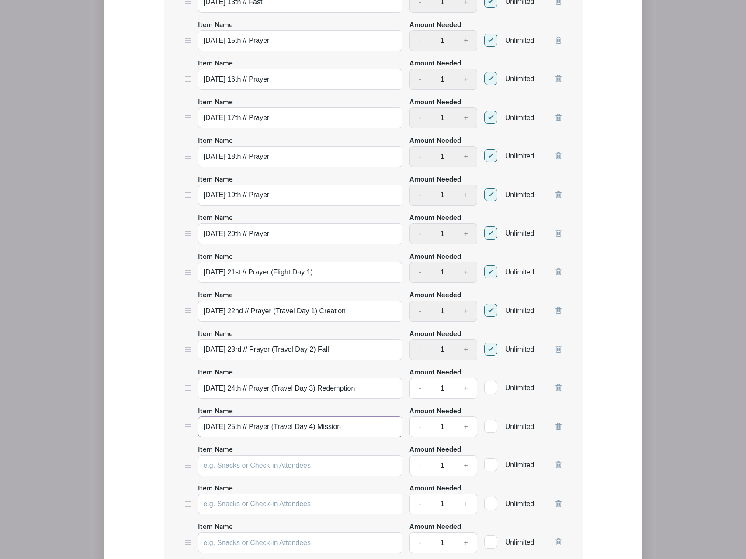
scroll to position [794, 0]
type input "[DATE] 25th // Prayer (Travel Day 4) Mission"
click at [487, 388] on div at bounding box center [490, 387] width 13 height 13
click at [487, 388] on input "Unlimited" at bounding box center [487, 386] width 6 height 6
checkbox input "true"
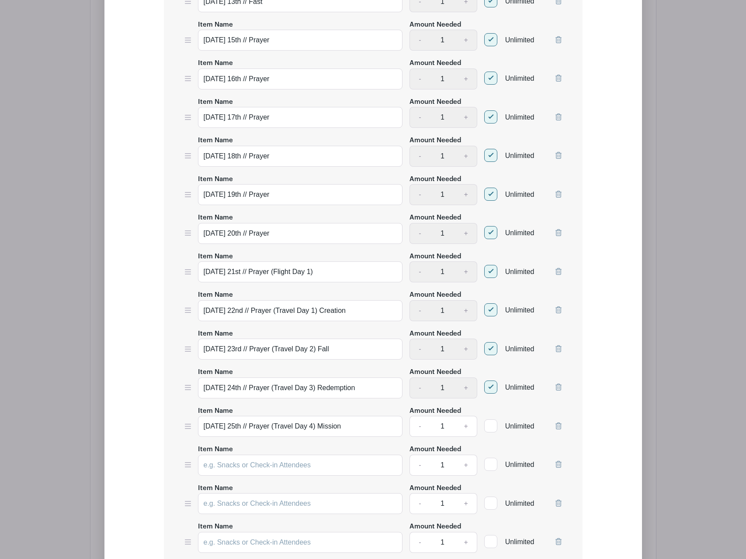
click at [488, 425] on div at bounding box center [490, 426] width 13 height 13
click at [488, 425] on input "Unlimited" at bounding box center [487, 424] width 6 height 6
checkbox input "true"
click at [230, 475] on div "Item Name Monday 13th // Prayer Amount Needed - 1 + Unlimited Item Name Tuesday…" at bounding box center [373, 238] width 418 height 713
click at [232, 469] on input "Item Name" at bounding box center [300, 465] width 205 height 21
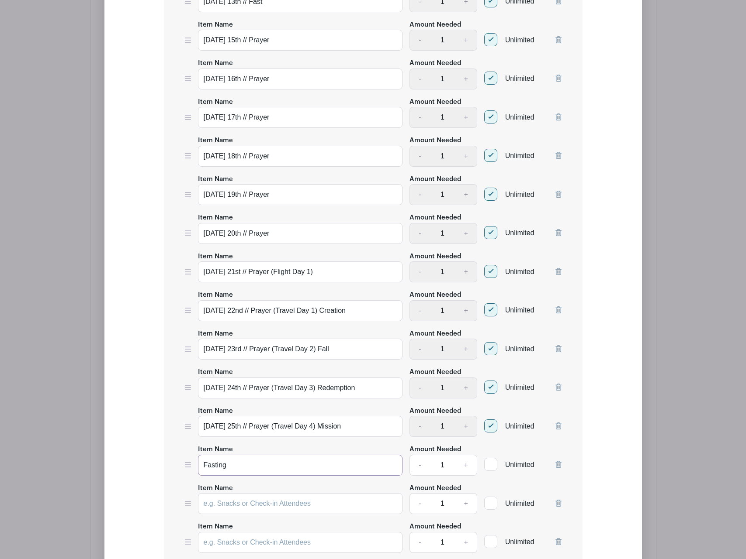
type input "Fasting"
click at [488, 463] on div at bounding box center [490, 464] width 13 height 13
click at [488, 463] on input "Unlimited" at bounding box center [487, 463] width 6 height 6
checkbox input "true"
click at [258, 467] on input "Fasting" at bounding box center [300, 465] width 205 height 21
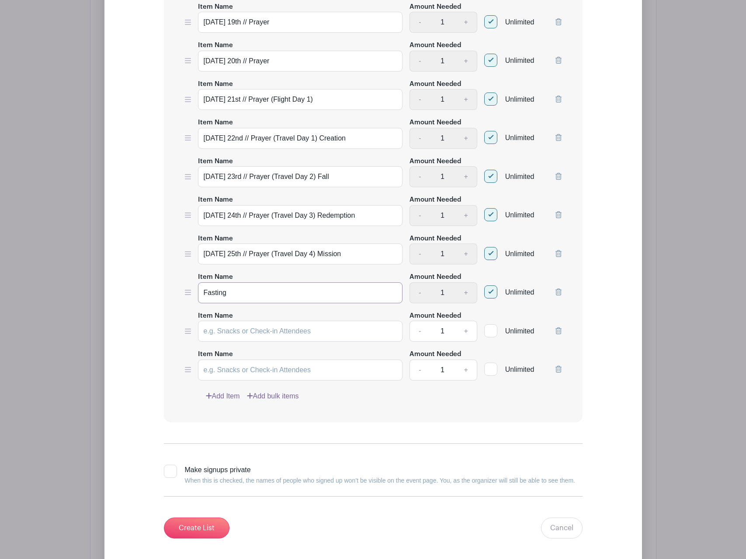
scroll to position [968, 0]
click at [558, 328] on icon at bounding box center [558, 330] width 6 height 7
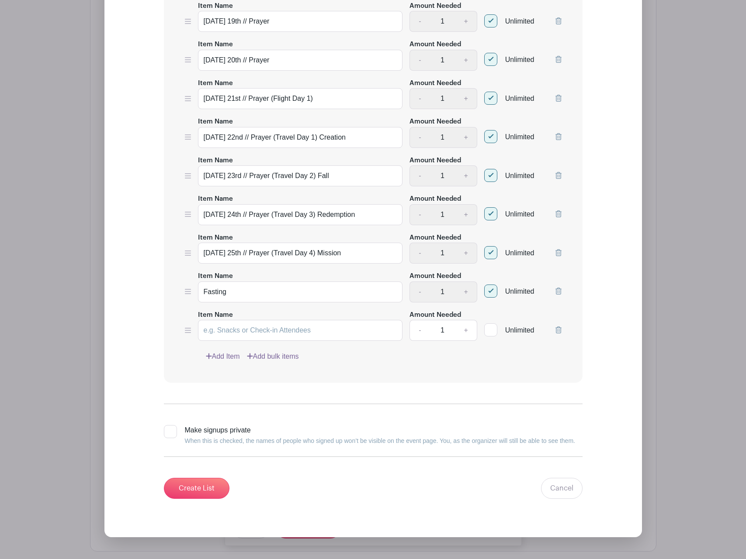
click at [559, 328] on icon at bounding box center [558, 330] width 6 height 7
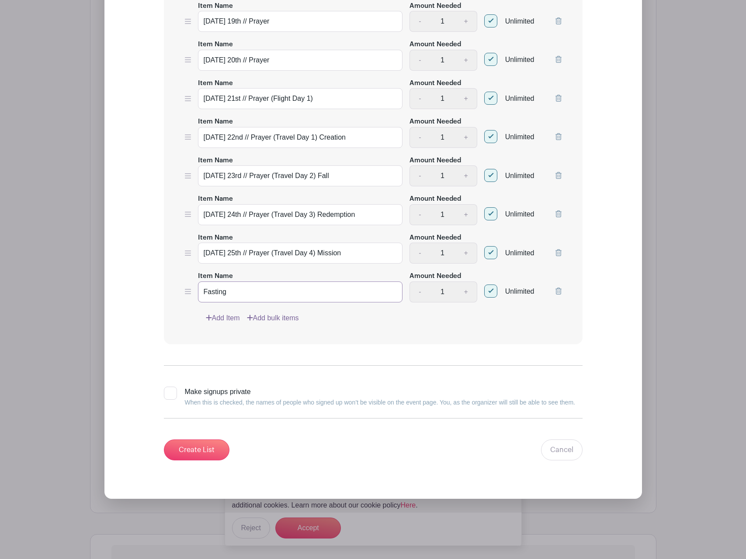
click at [240, 293] on input "Fasting" at bounding box center [300, 292] width 205 height 21
type input "Fasting Commitment"
click at [289, 461] on form "List Name List Items Item Name Monday 13th // Prayer Amount Needed - 1 + Unlimi…" at bounding box center [372, 49] width 439 height 843
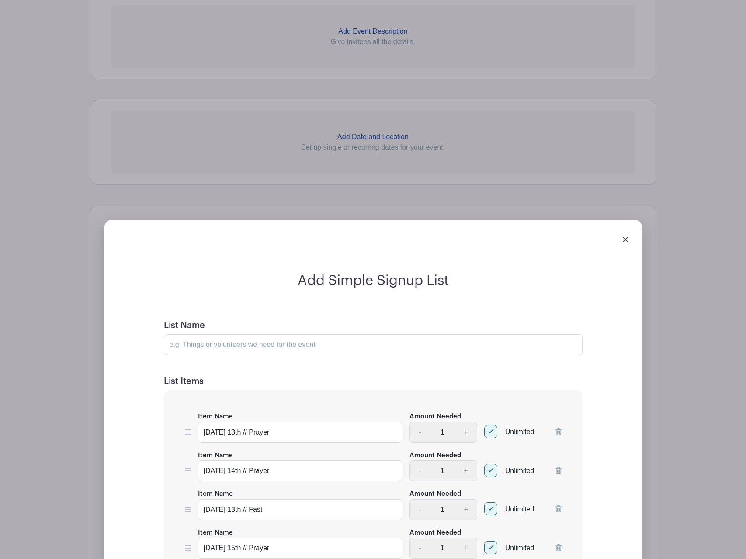
scroll to position [290, 0]
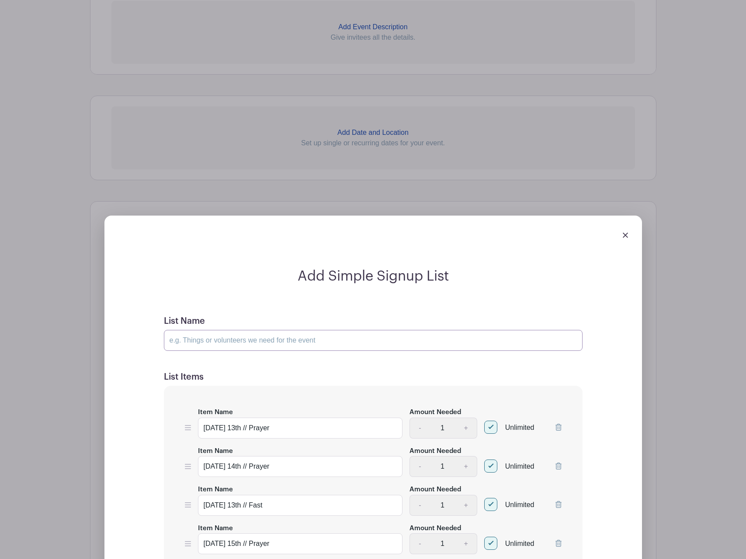
click at [205, 342] on input "List Name" at bounding box center [373, 340] width 418 height 21
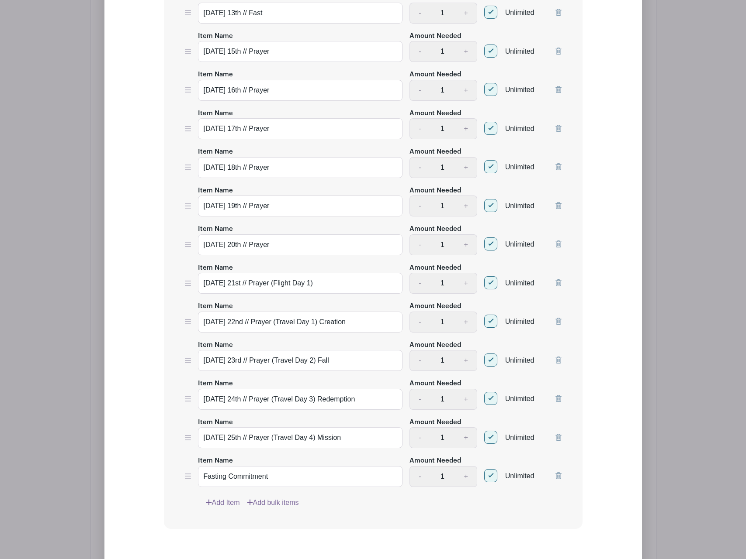
scroll to position [912, 0]
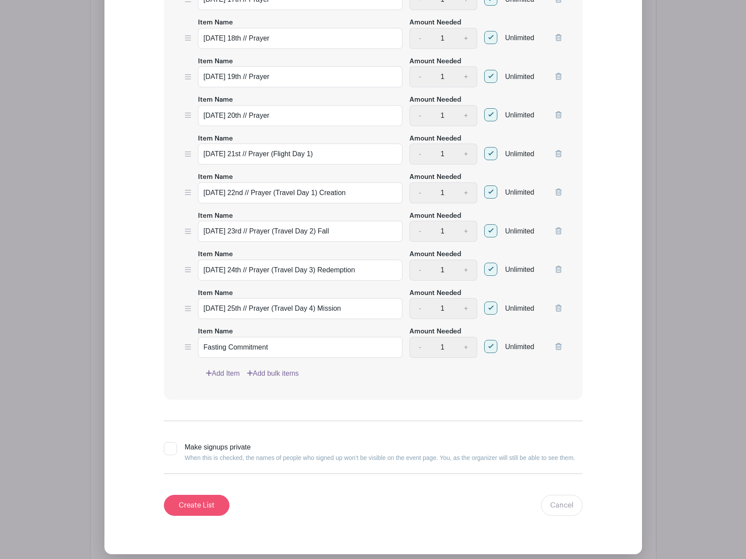
type input "Please let me know when you plan on praying"
click at [190, 501] on input "Create List" at bounding box center [197, 505] width 66 height 21
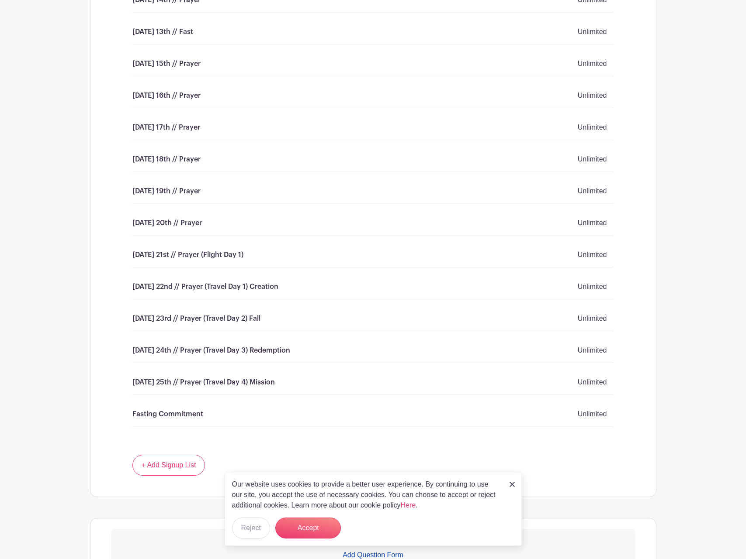
scroll to position [693, 0]
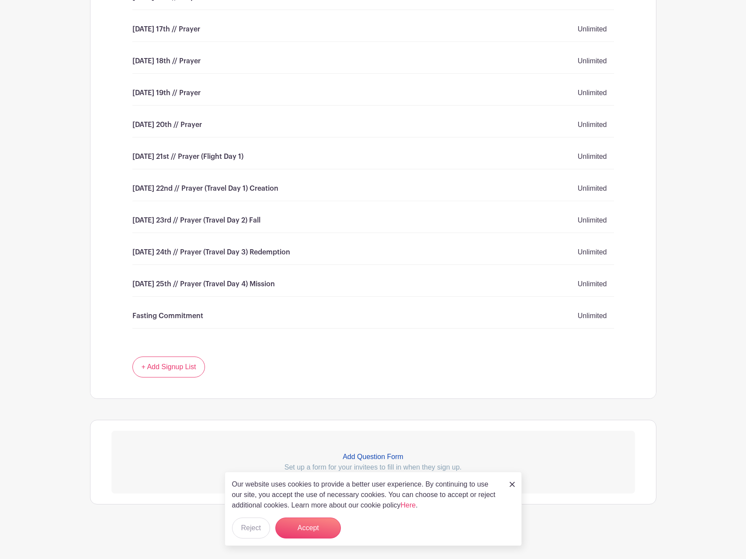
click at [312, 517] on div "Our website uses cookies to provide a better user experience. By continuing to …" at bounding box center [372, 509] width 297 height 74
click at [310, 526] on button "Accept" at bounding box center [308, 528] width 66 height 21
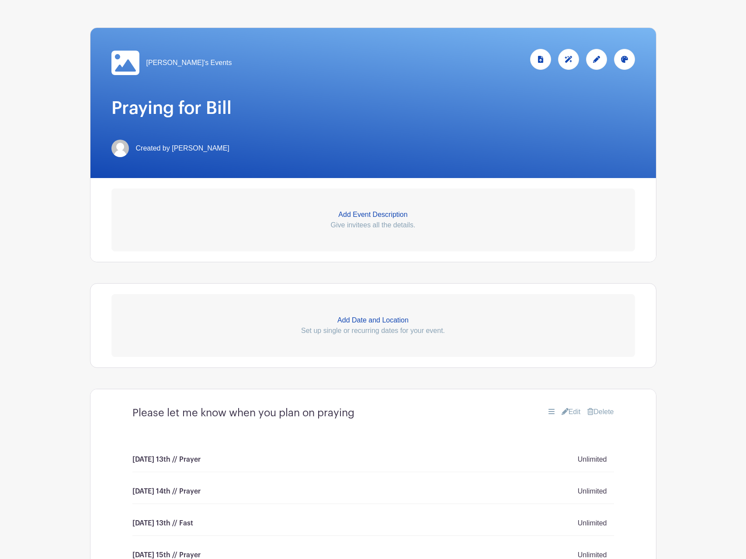
scroll to position [104, 0]
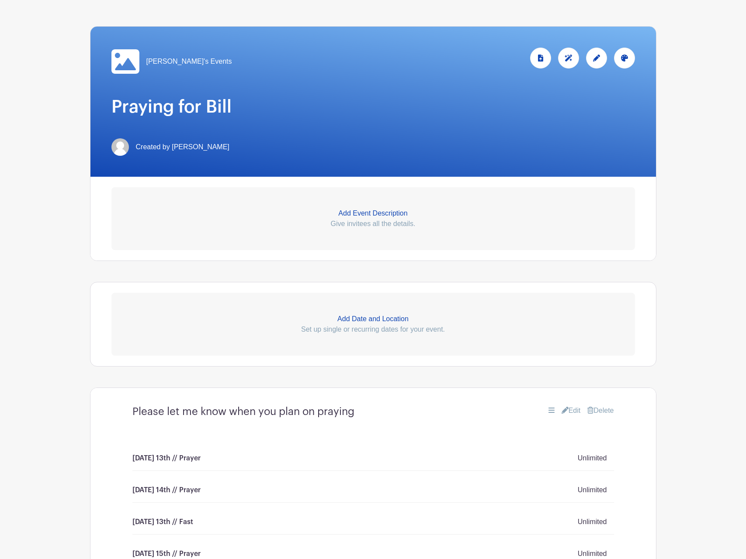
click at [369, 319] on p "Add Date and Location" at bounding box center [372, 319] width 523 height 10
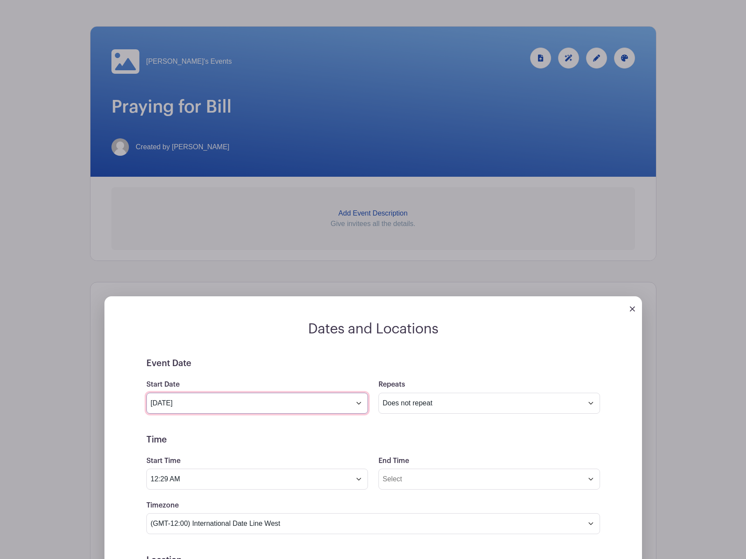
click at [308, 406] on input "Oct 5 2025" at bounding box center [256, 403] width 221 height 21
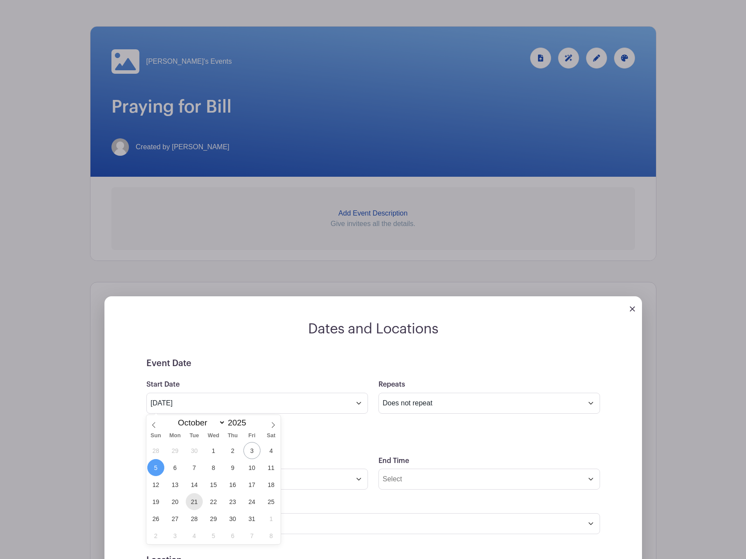
click at [190, 504] on span "21" at bounding box center [194, 502] width 17 height 17
type input "Oct 21 2025"
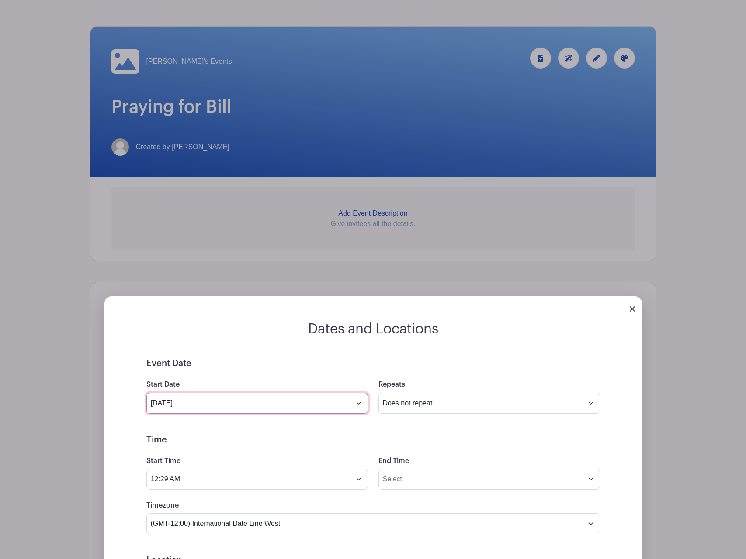
click at [311, 406] on input "Oct 21 2025" at bounding box center [256, 403] width 221 height 21
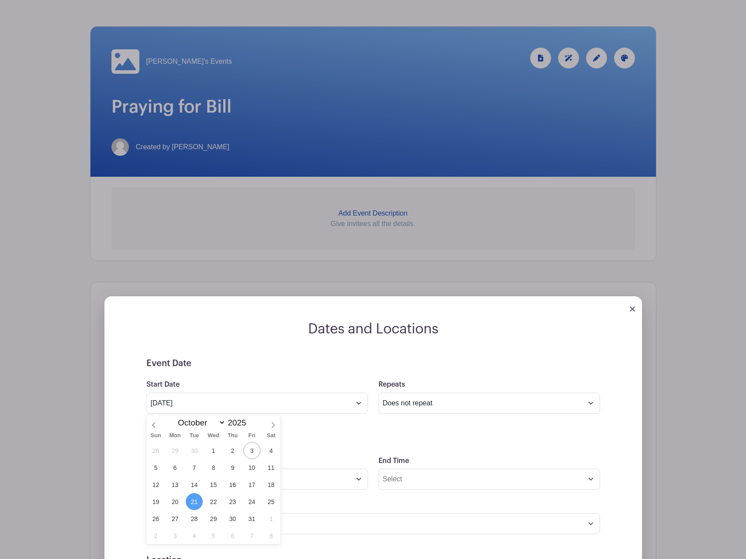
click at [380, 449] on form "Event Date Start Date Oct 21 2025 Repeats Does not repeat Daily Weekly Monthly …" at bounding box center [372, 555] width 453 height 393
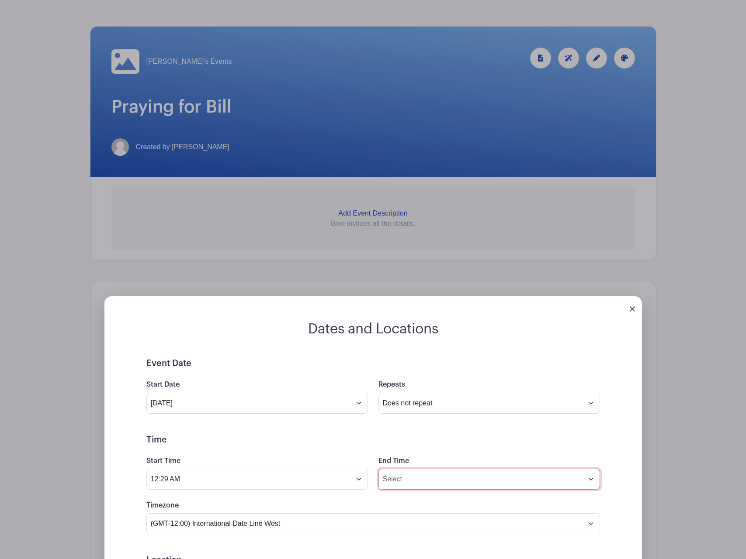
click at [408, 476] on input "End Time" at bounding box center [488, 479] width 221 height 21
type input "5:29 PM"
drag, startPoint x: 349, startPoint y: 457, endPoint x: 330, endPoint y: 476, distance: 26.3
click at [348, 459] on div "Start Time 12:29 AM" at bounding box center [257, 473] width 232 height 34
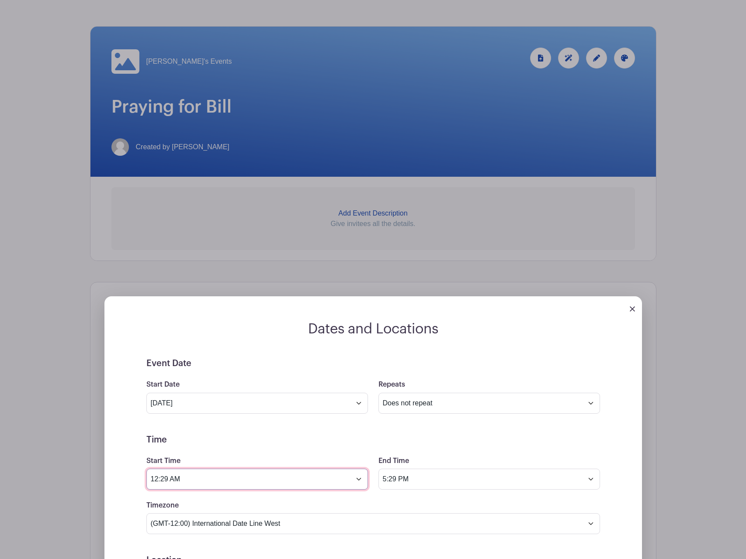
click at [325, 477] on input "12:29 AM" at bounding box center [256, 479] width 221 height 21
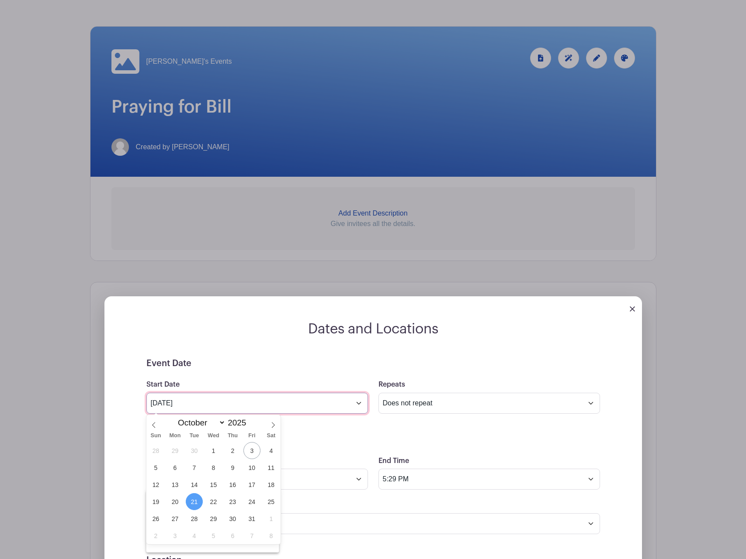
click at [232, 407] on input "Oct 21 2025" at bounding box center [256, 403] width 221 height 21
click at [200, 481] on span "14" at bounding box center [194, 484] width 17 height 17
type input "Oct 14 2025"
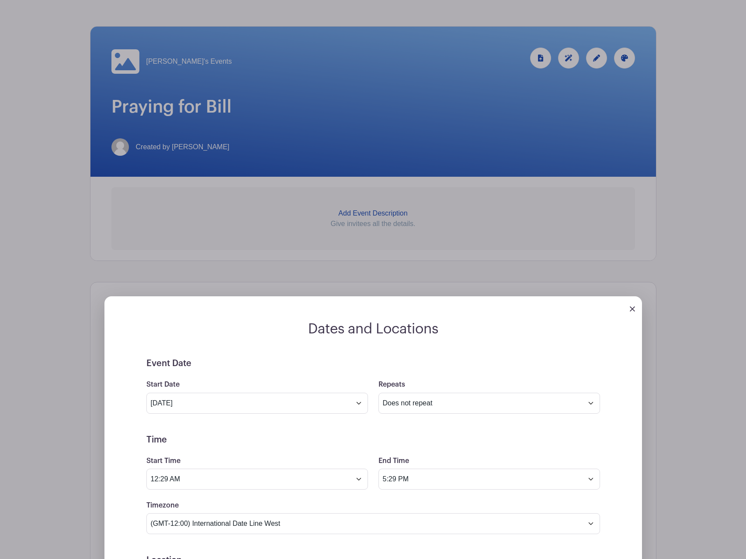
click at [281, 455] on form "Event Date Start Date Oct 14 2025 Repeats Does not repeat Daily Weekly Monthly …" at bounding box center [372, 555] width 453 height 393
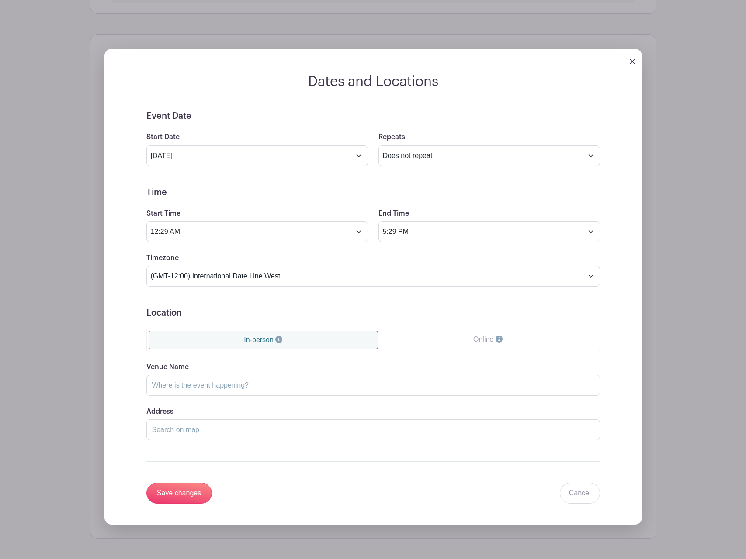
scroll to position [355, 0]
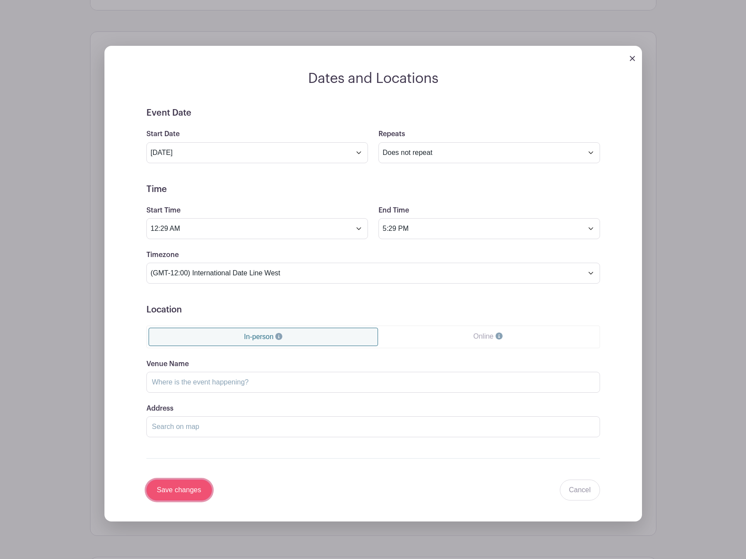
click at [200, 494] on input "Save changes" at bounding box center [179, 490] width 66 height 21
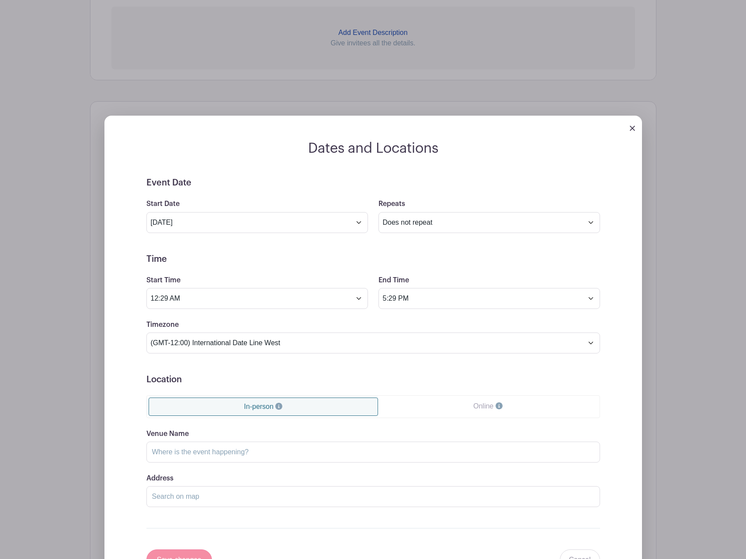
scroll to position [425, 0]
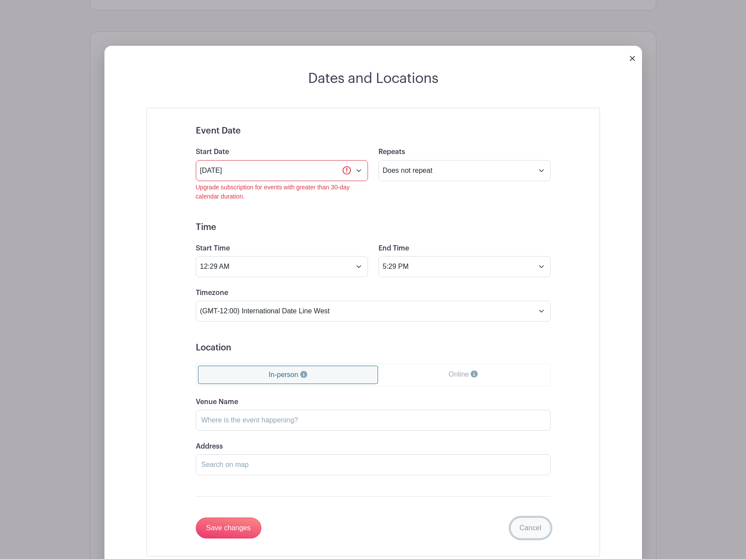
click at [529, 531] on link "Cancel" at bounding box center [530, 528] width 40 height 21
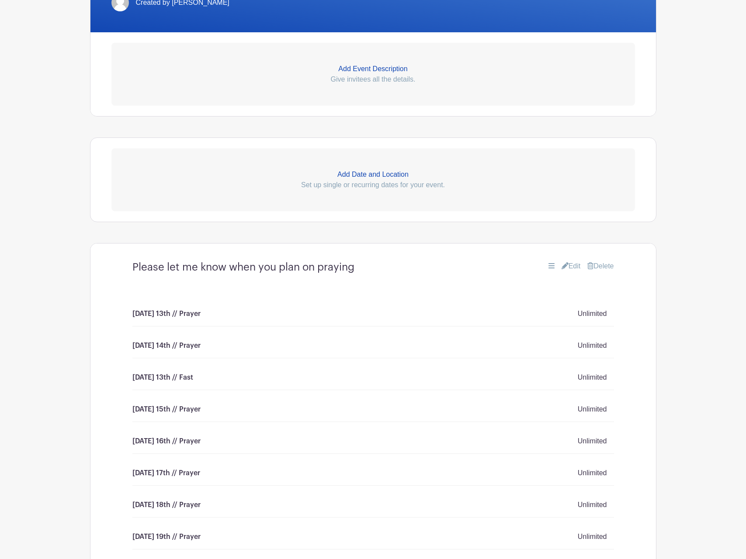
scroll to position [0, 0]
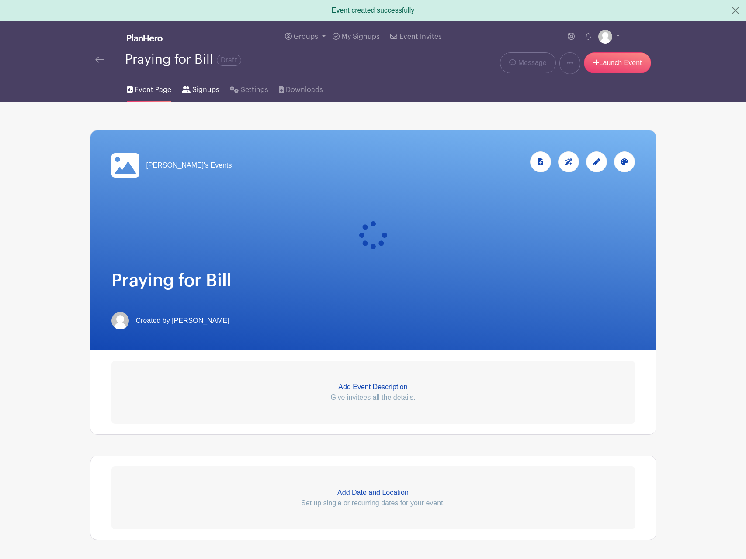
click at [208, 87] on span "Signups" at bounding box center [205, 90] width 27 height 10
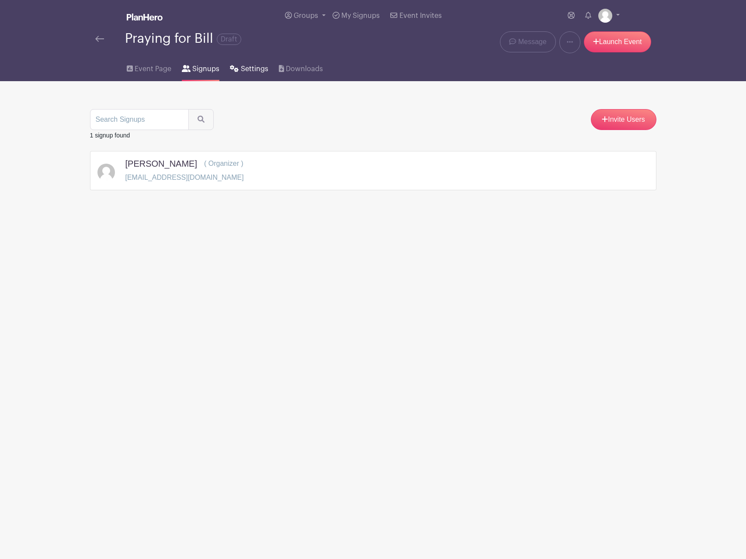
click at [252, 73] on span "Settings" at bounding box center [255, 69] width 28 height 10
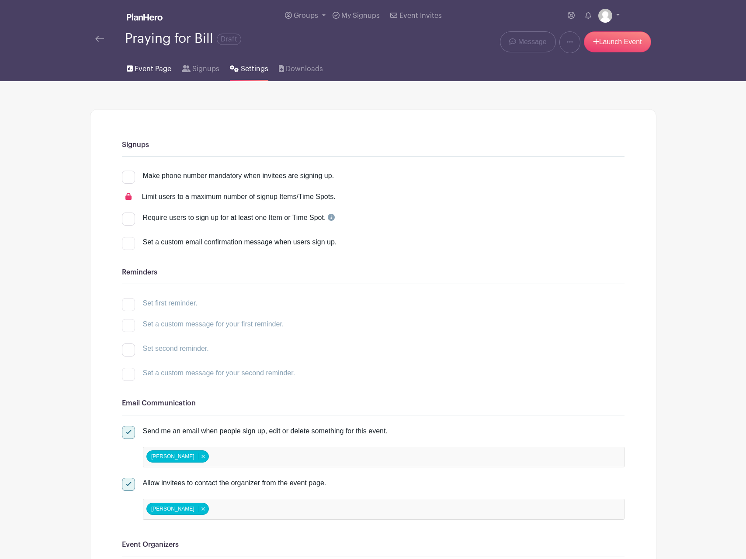
click at [150, 66] on span "Event Page" at bounding box center [153, 69] width 37 height 10
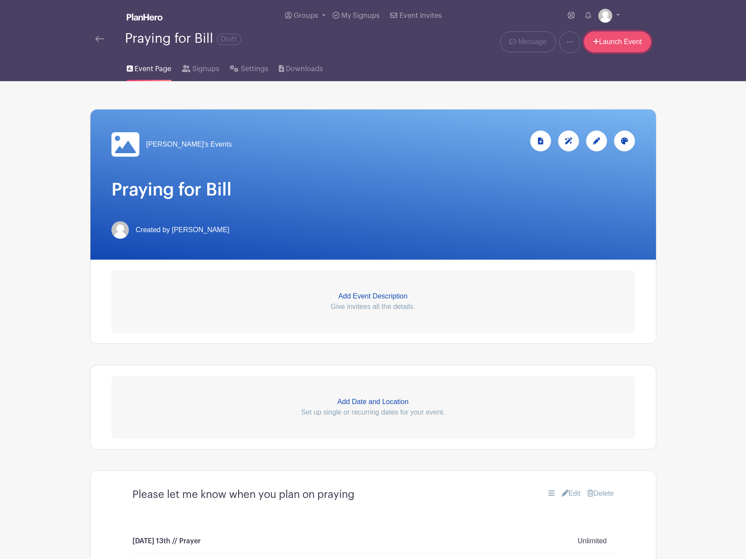
click at [623, 45] on link "Launch Event" at bounding box center [616, 41] width 67 height 21
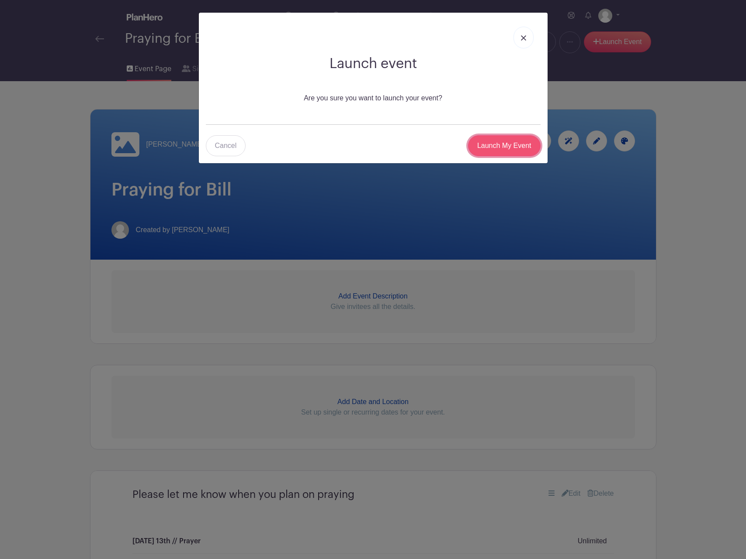
click at [497, 152] on input "Launch My Event" at bounding box center [504, 145] width 73 height 21
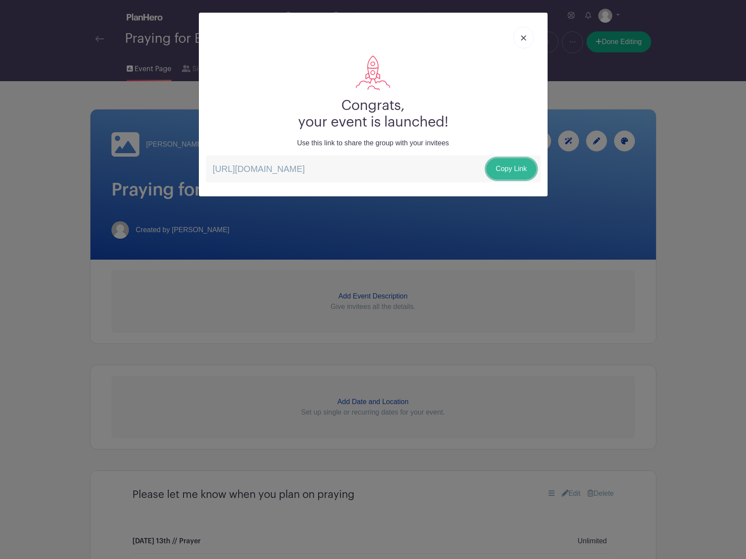
click at [514, 170] on link "Copy Link" at bounding box center [510, 169] width 49 height 21
